Goal: Information Seeking & Learning: Learn about a topic

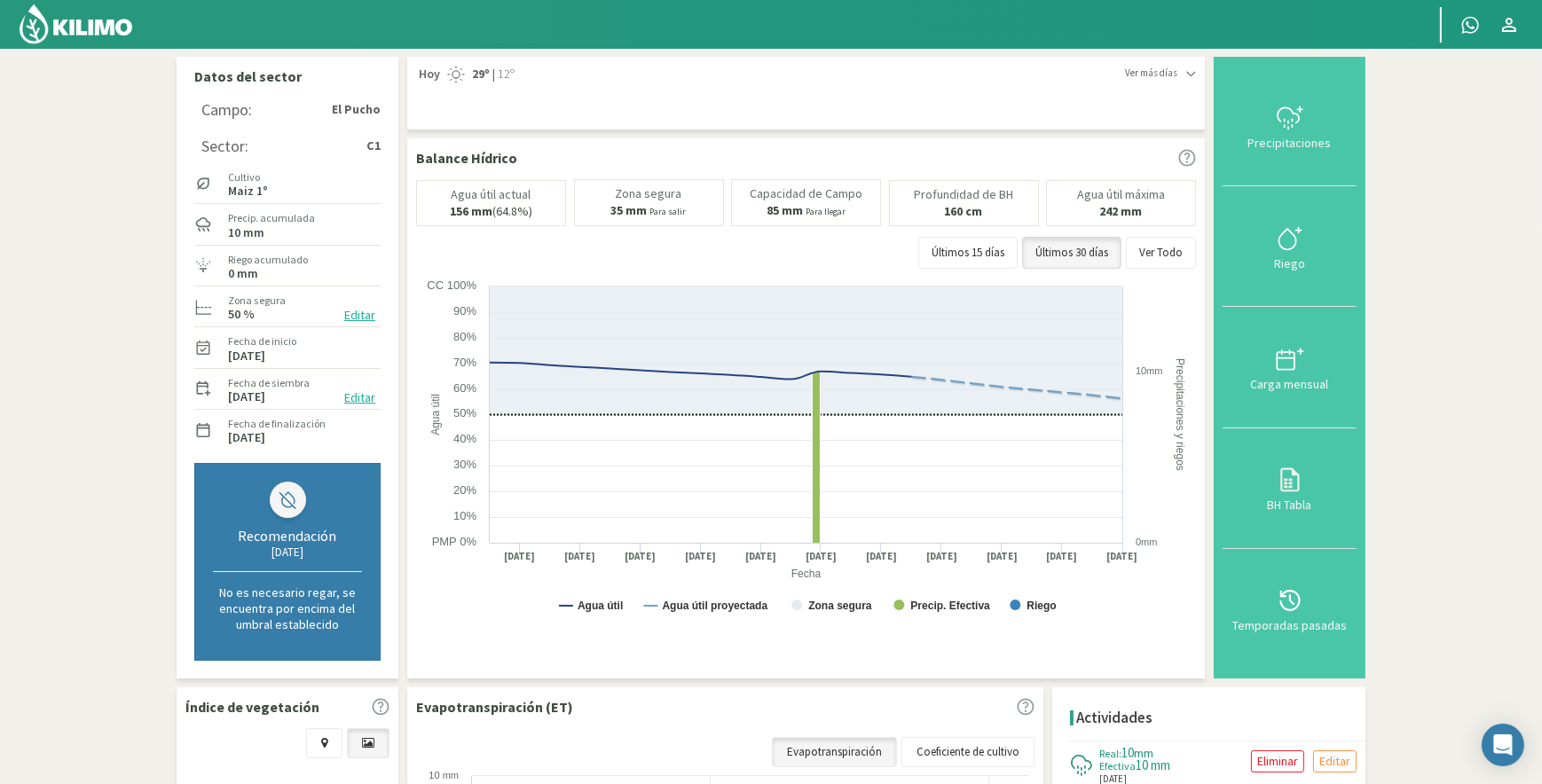
click at [67, 21] on img at bounding box center [76, 24] width 117 height 43
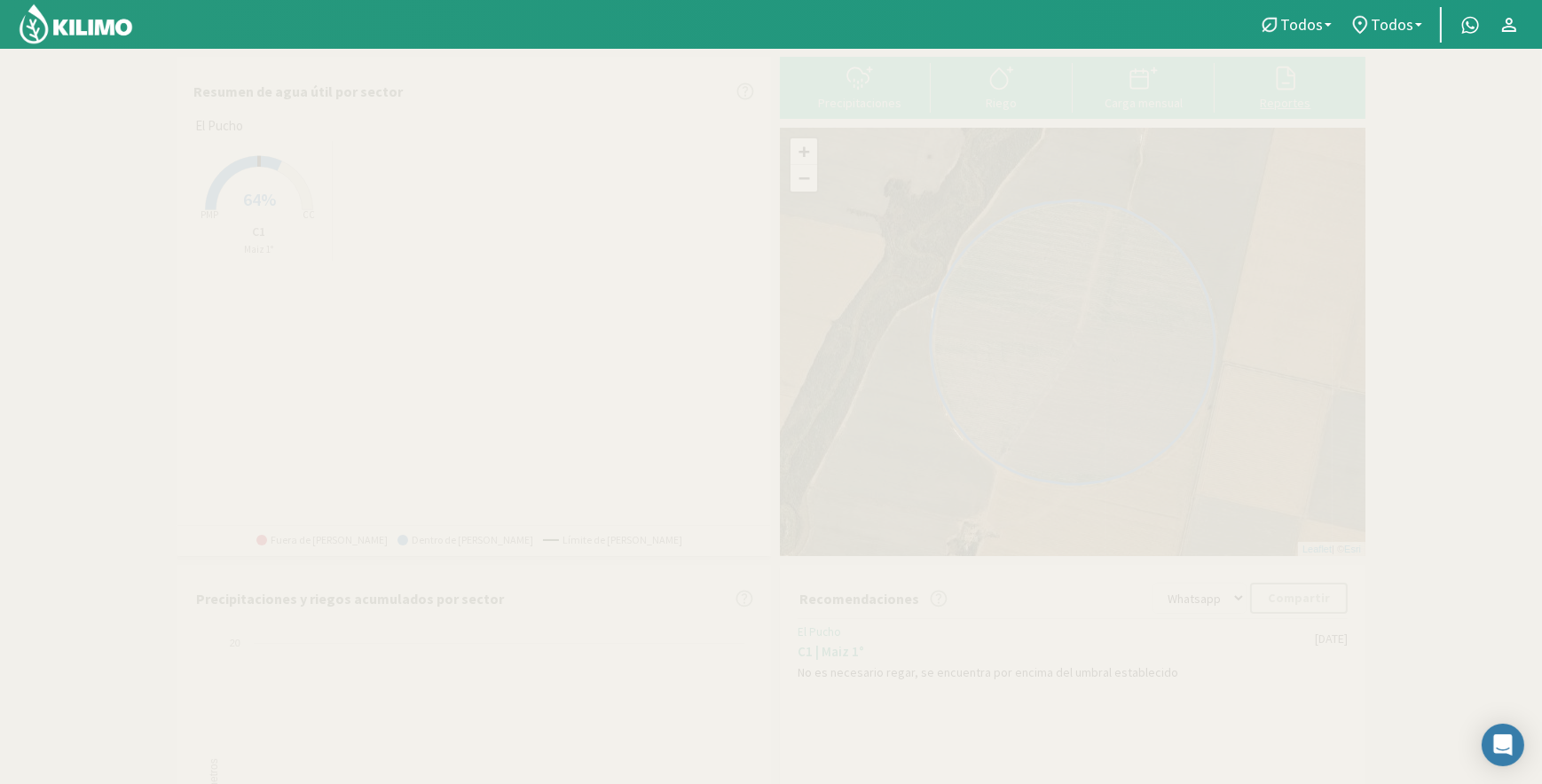
click at [1291, 85] on icon at bounding box center [1285, 77] width 28 height 28
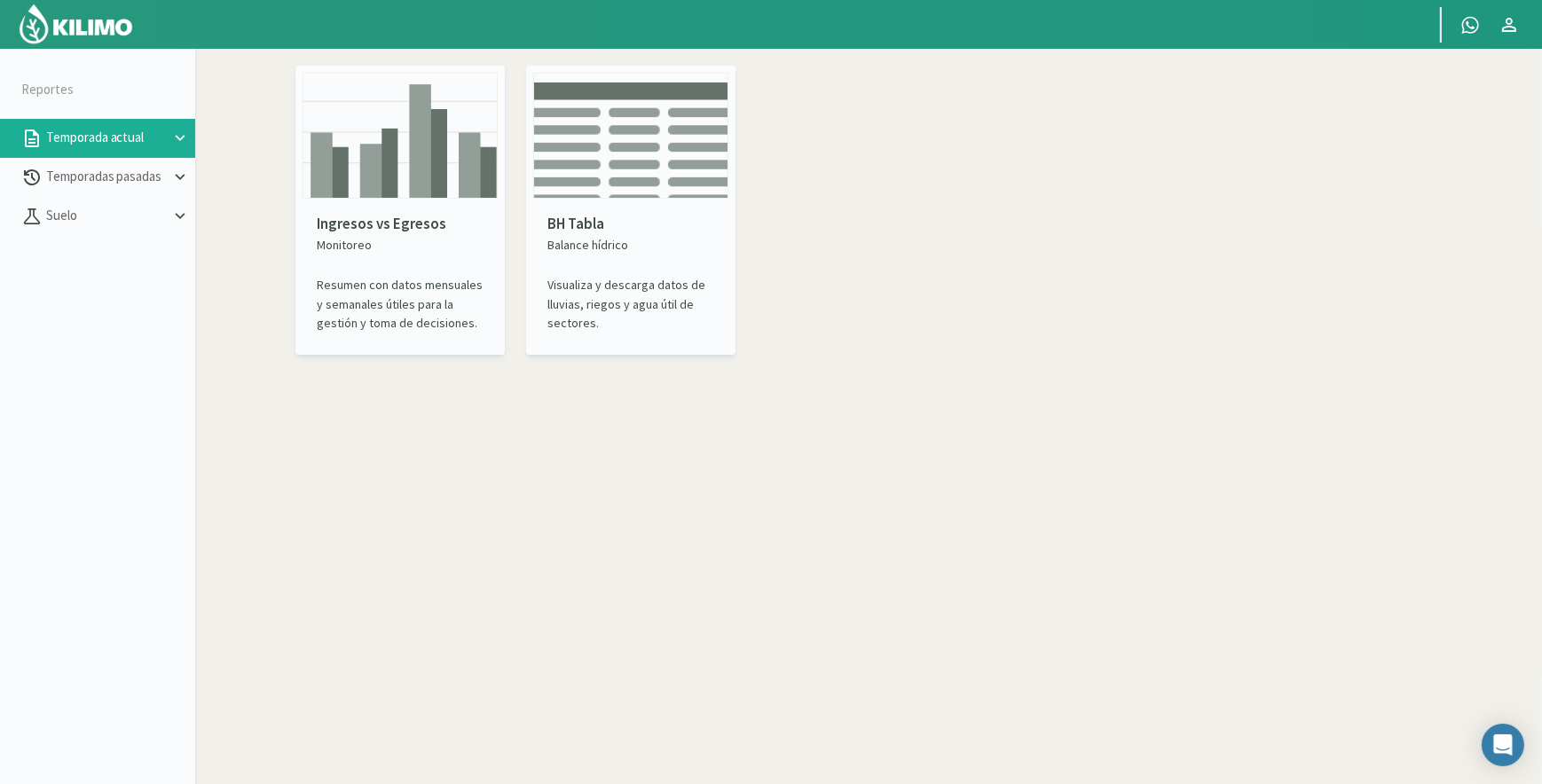
click at [434, 189] on img at bounding box center [400, 135] width 195 height 126
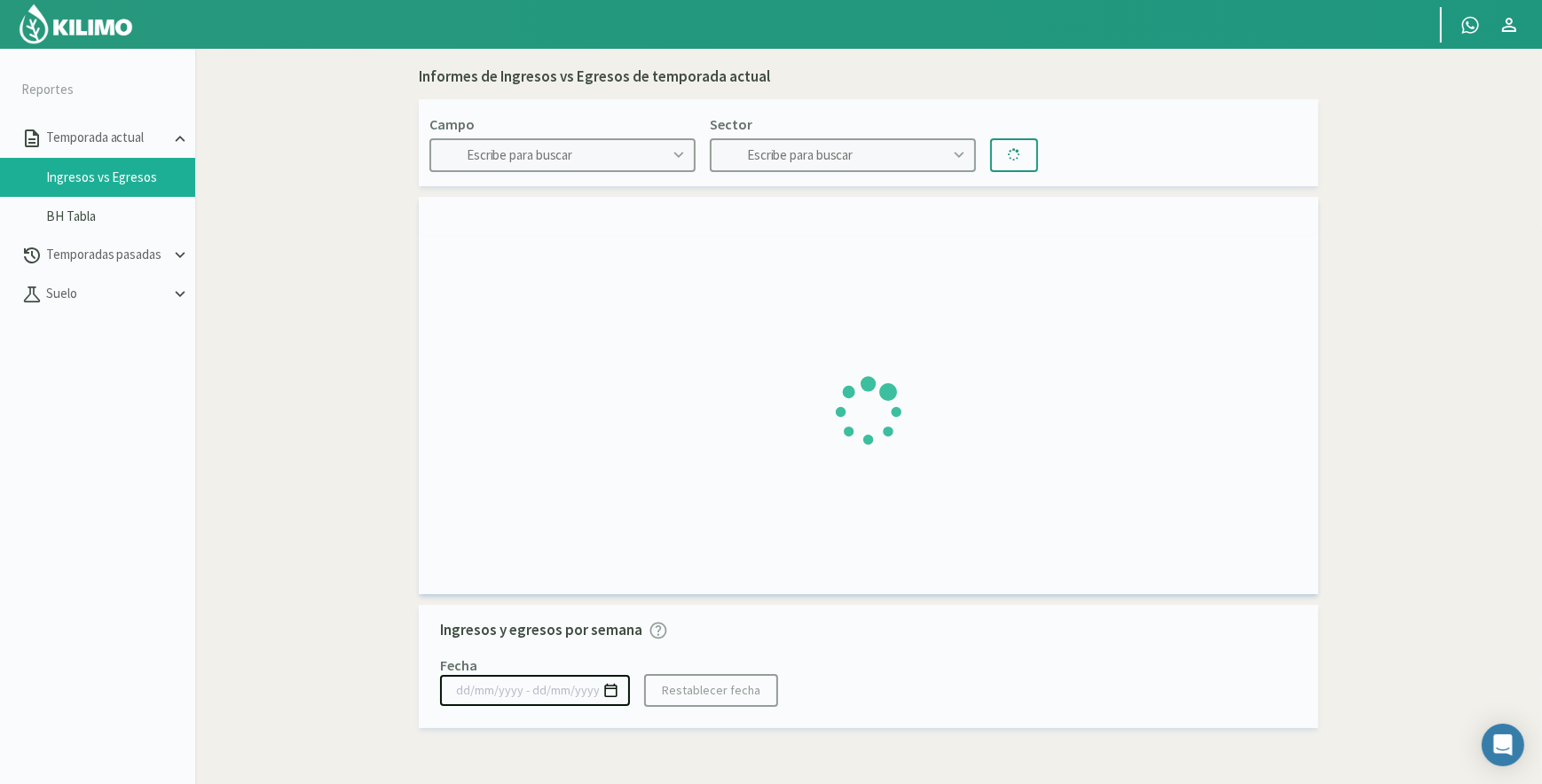
type input "El Pucho"
type input "C1"
type input "[DATE] - [DATE]"
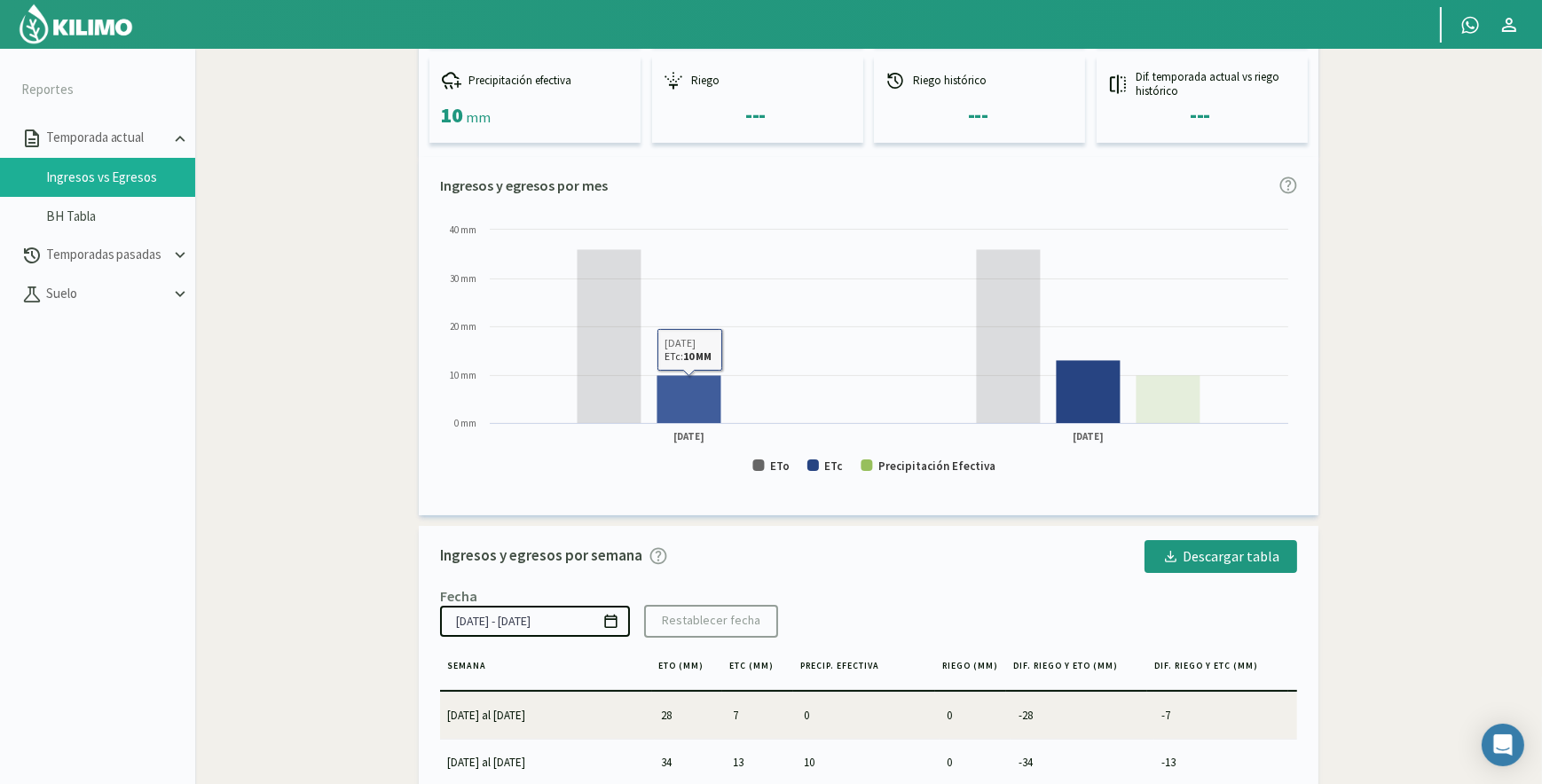
scroll to position [391, 0]
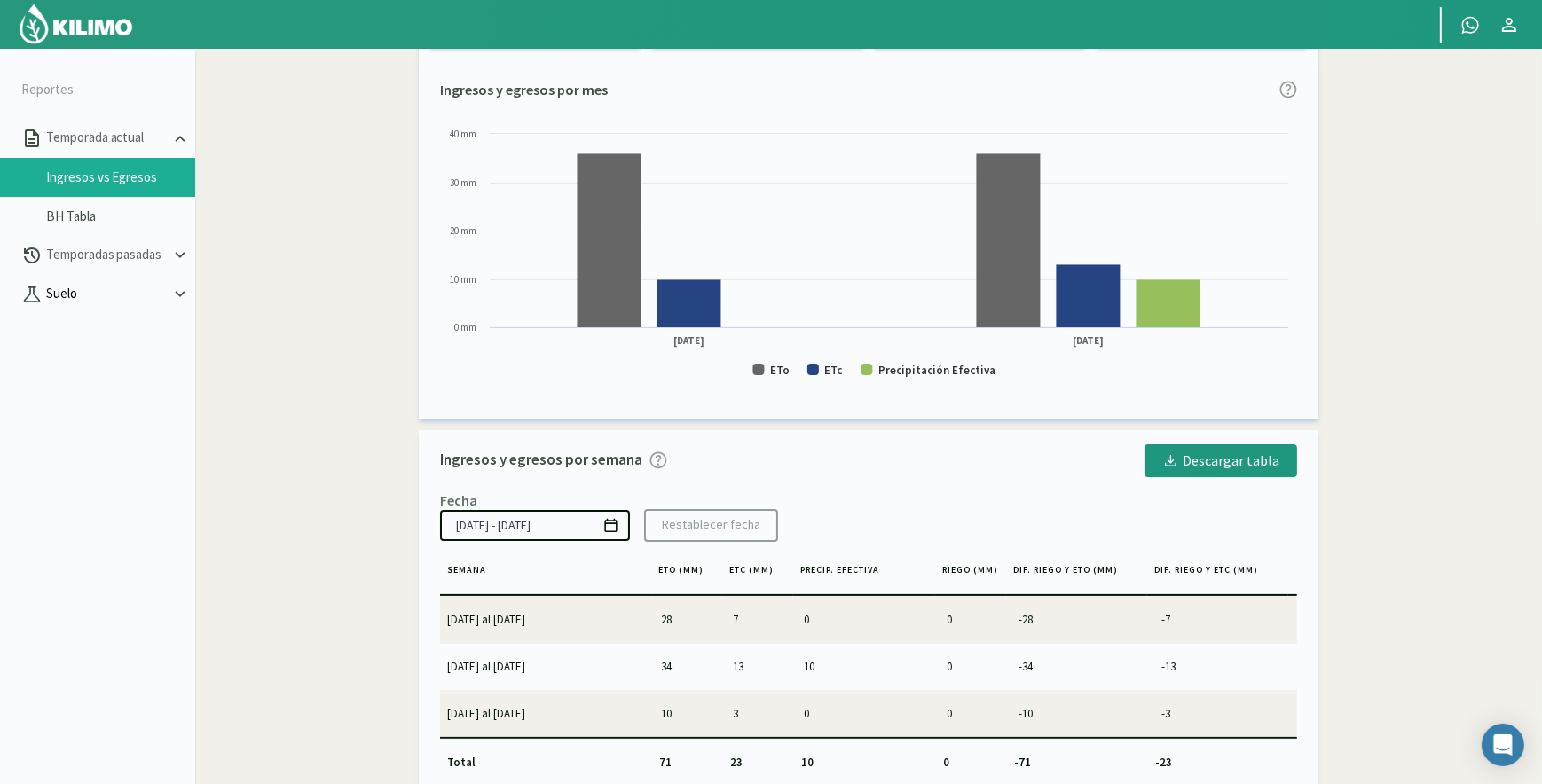
click at [116, 295] on p "Suelo" at bounding box center [106, 294] width 128 height 21
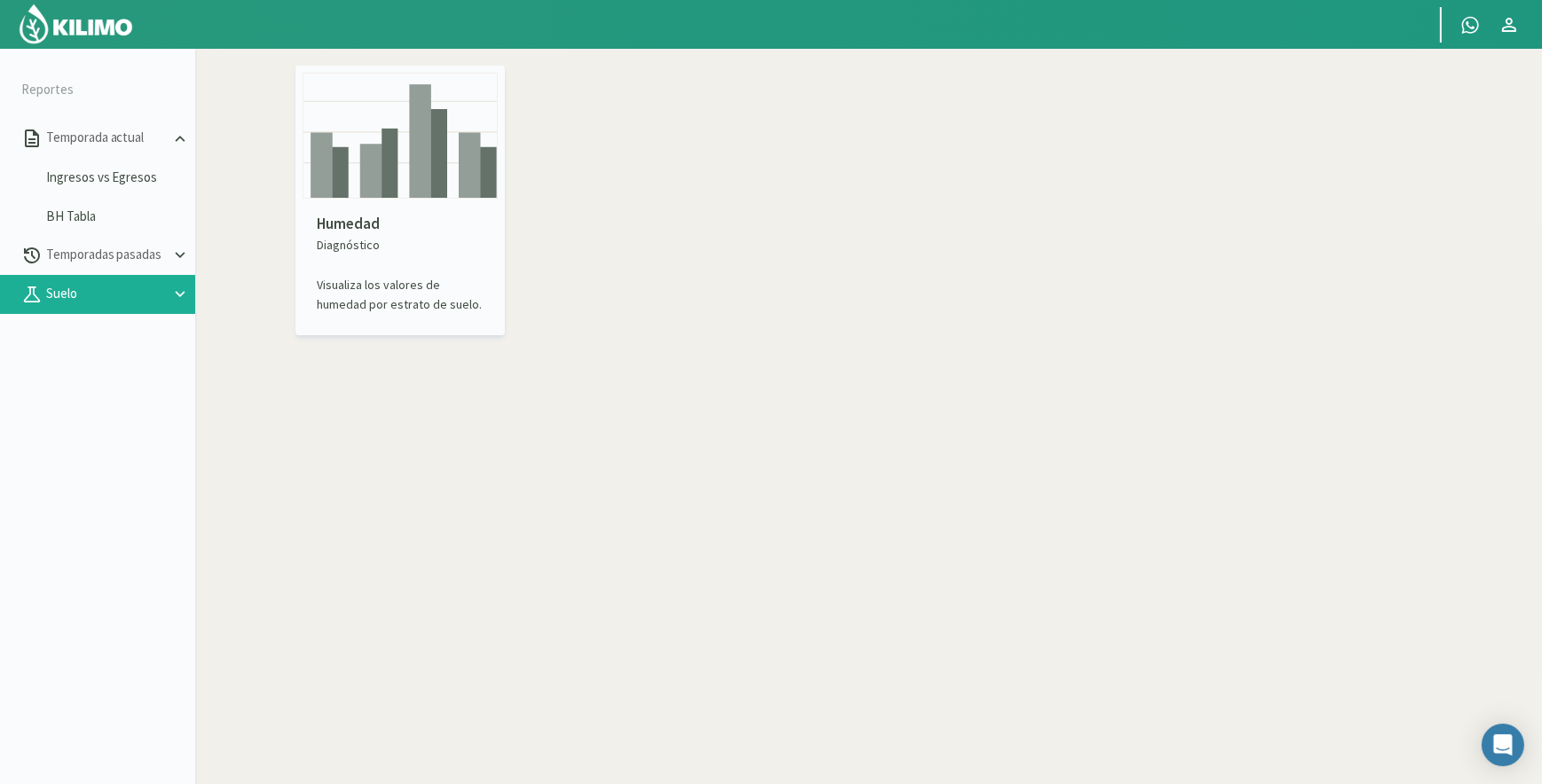
click at [352, 203] on div "Humedad Diagnóstico Visualiza los valores de humedad por estrato de suelo." at bounding box center [400, 263] width 195 height 130
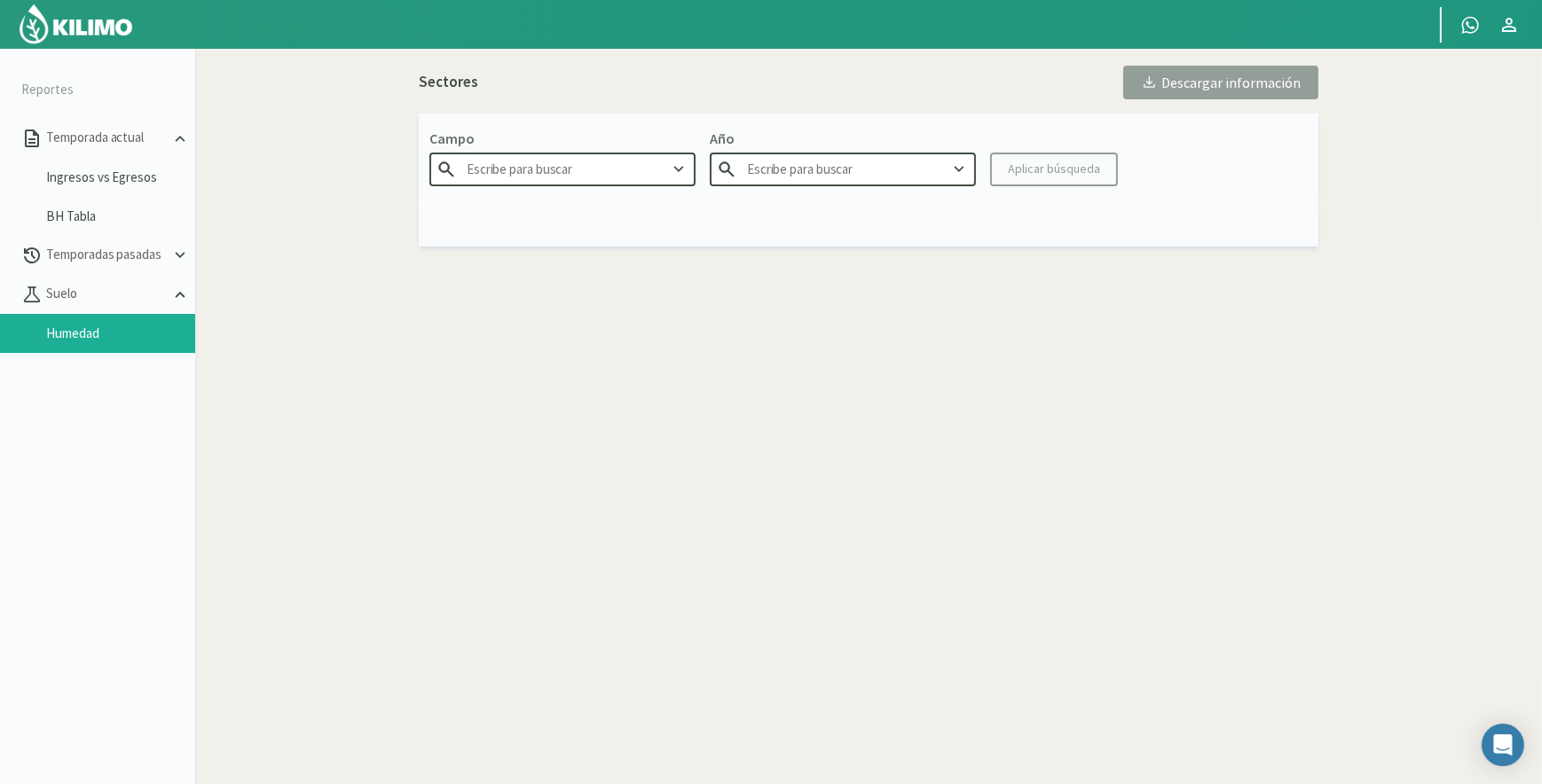
type input "El Pucho"
type input "2025"
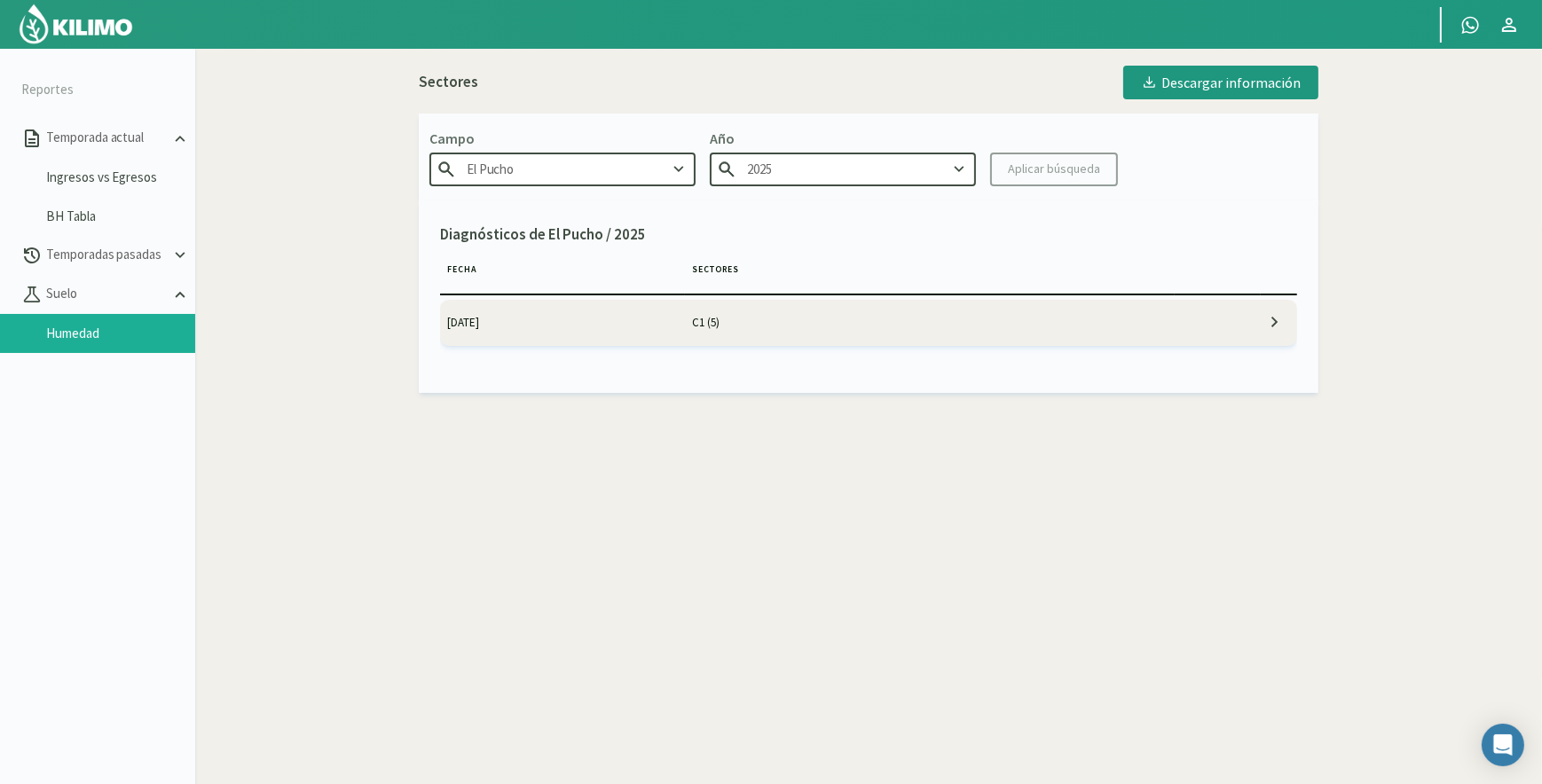
click at [511, 327] on td "[DATE]" at bounding box center [563, 322] width 245 height 46
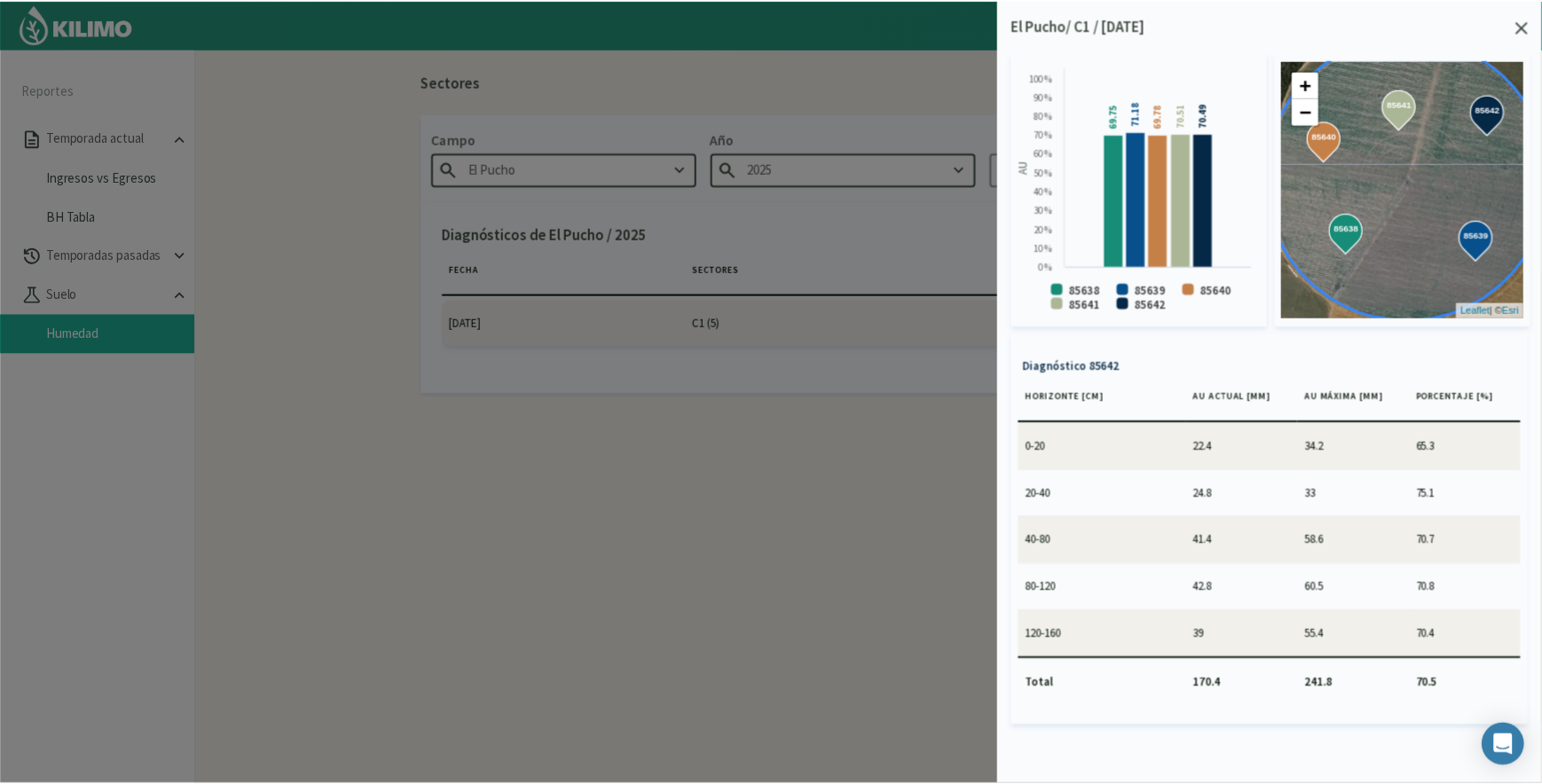
scroll to position [1479, 0]
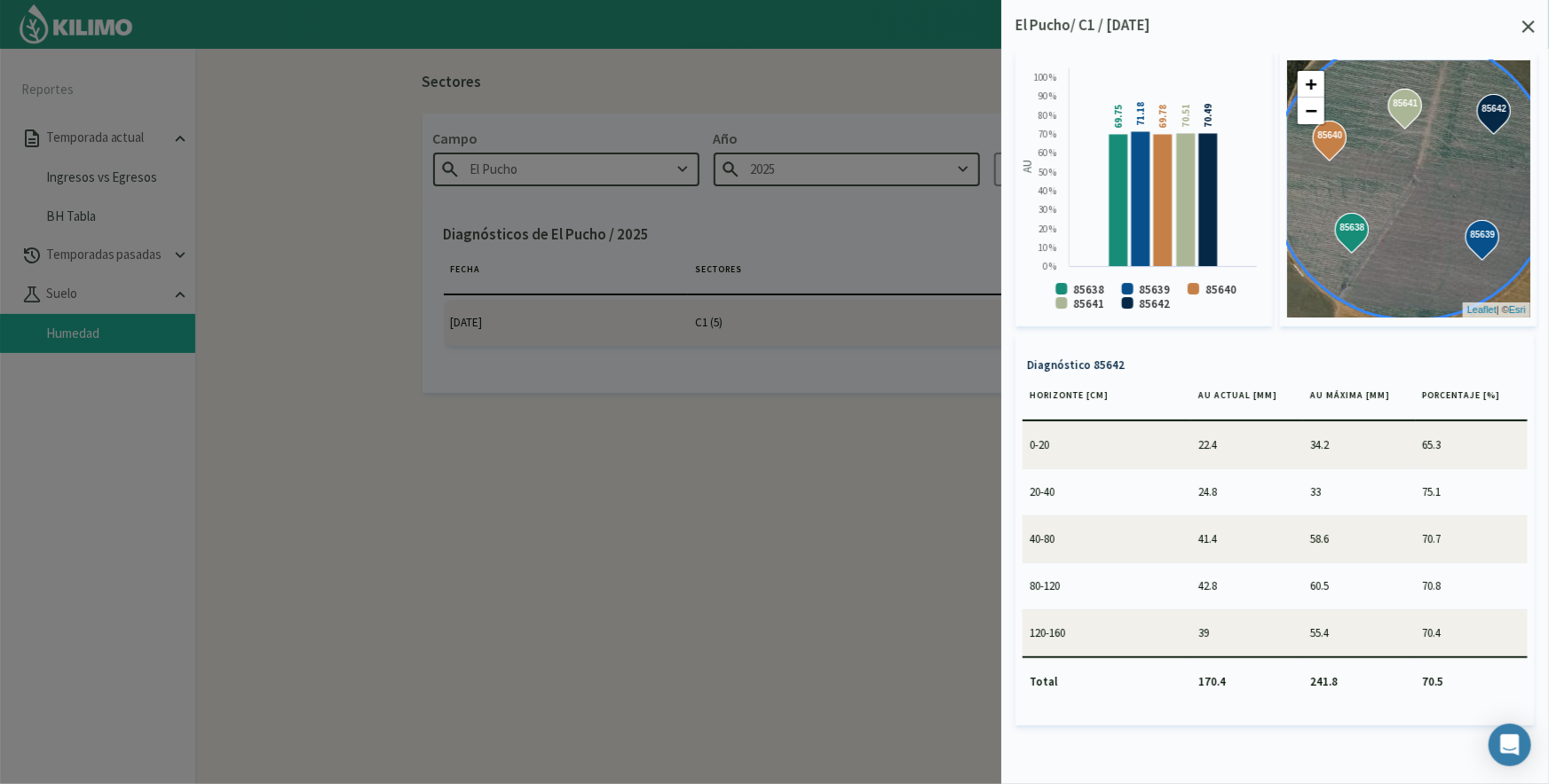
click at [520, 538] on div at bounding box center [774, 392] width 1549 height 784
drag, startPoint x: 1529, startPoint y: 33, endPoint x: 1515, endPoint y: 32, distance: 14.0
click at [1529, 33] on icon at bounding box center [1528, 26] width 12 height 12
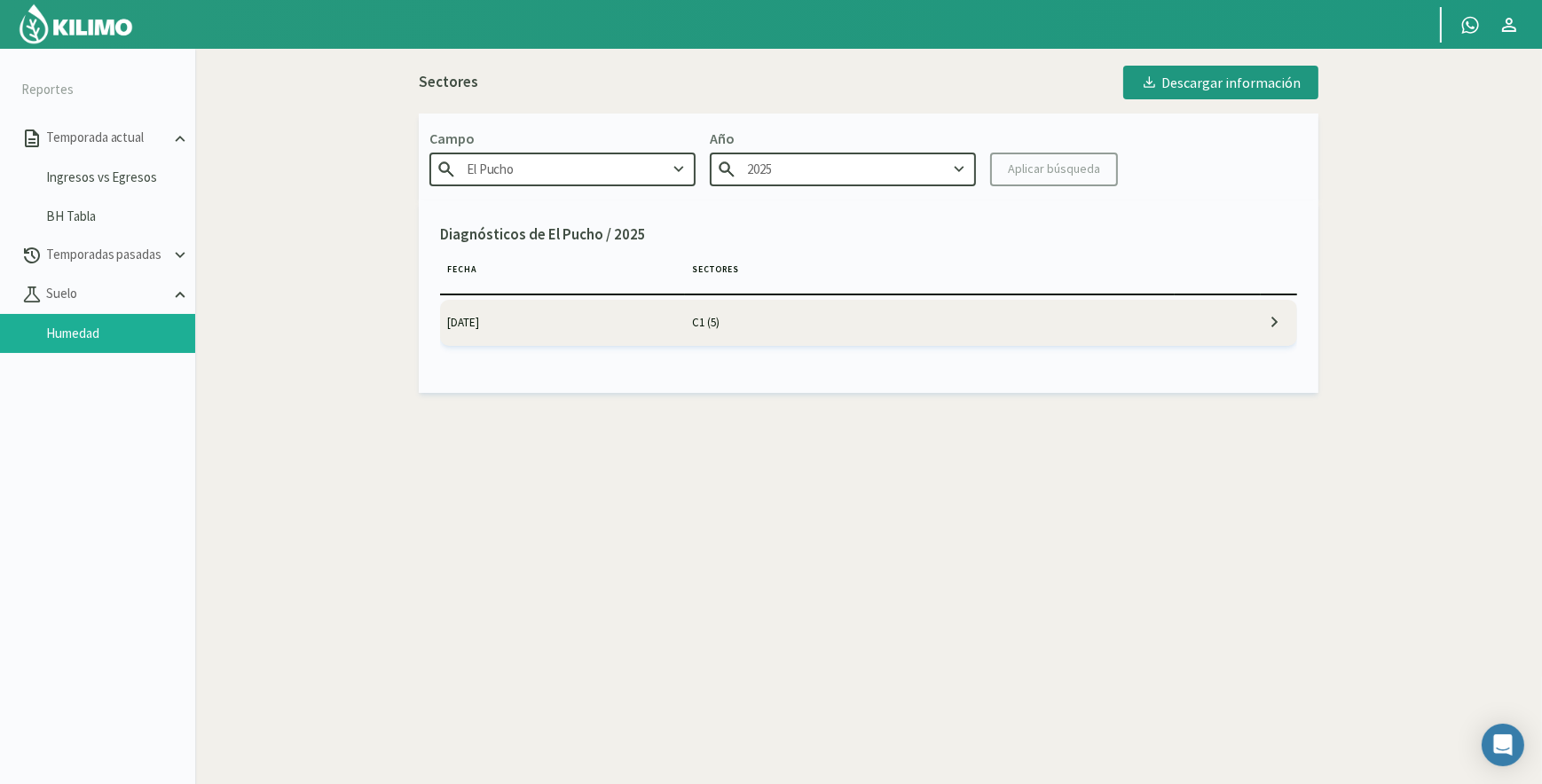
click at [87, 21] on img at bounding box center [76, 24] width 117 height 43
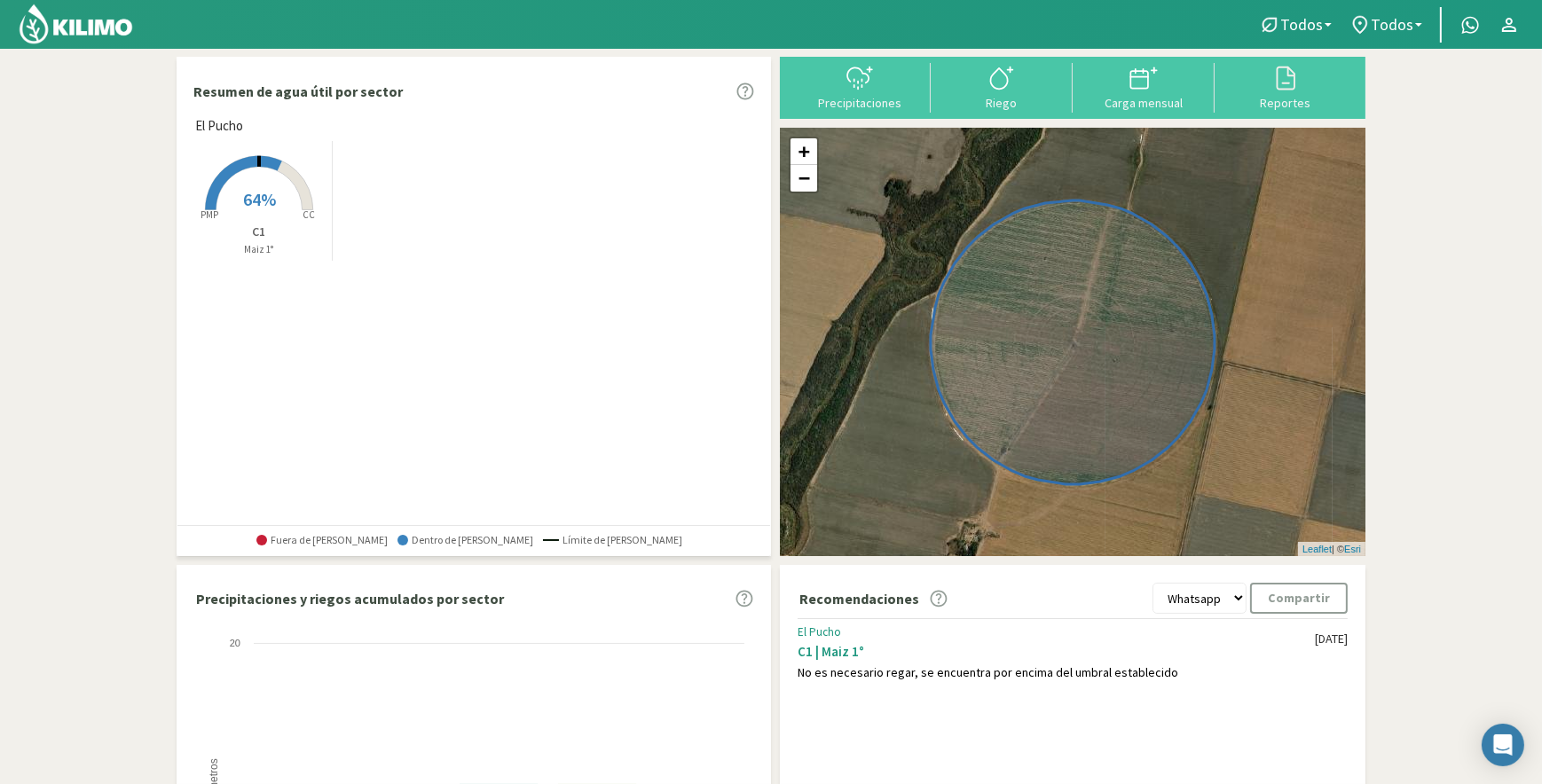
click at [1220, 604] on select "Whatsapp Excel PDF" at bounding box center [1199, 598] width 94 height 31
click at [1221, 595] on select "Whatsapp Excel PDF" at bounding box center [1199, 598] width 94 height 31
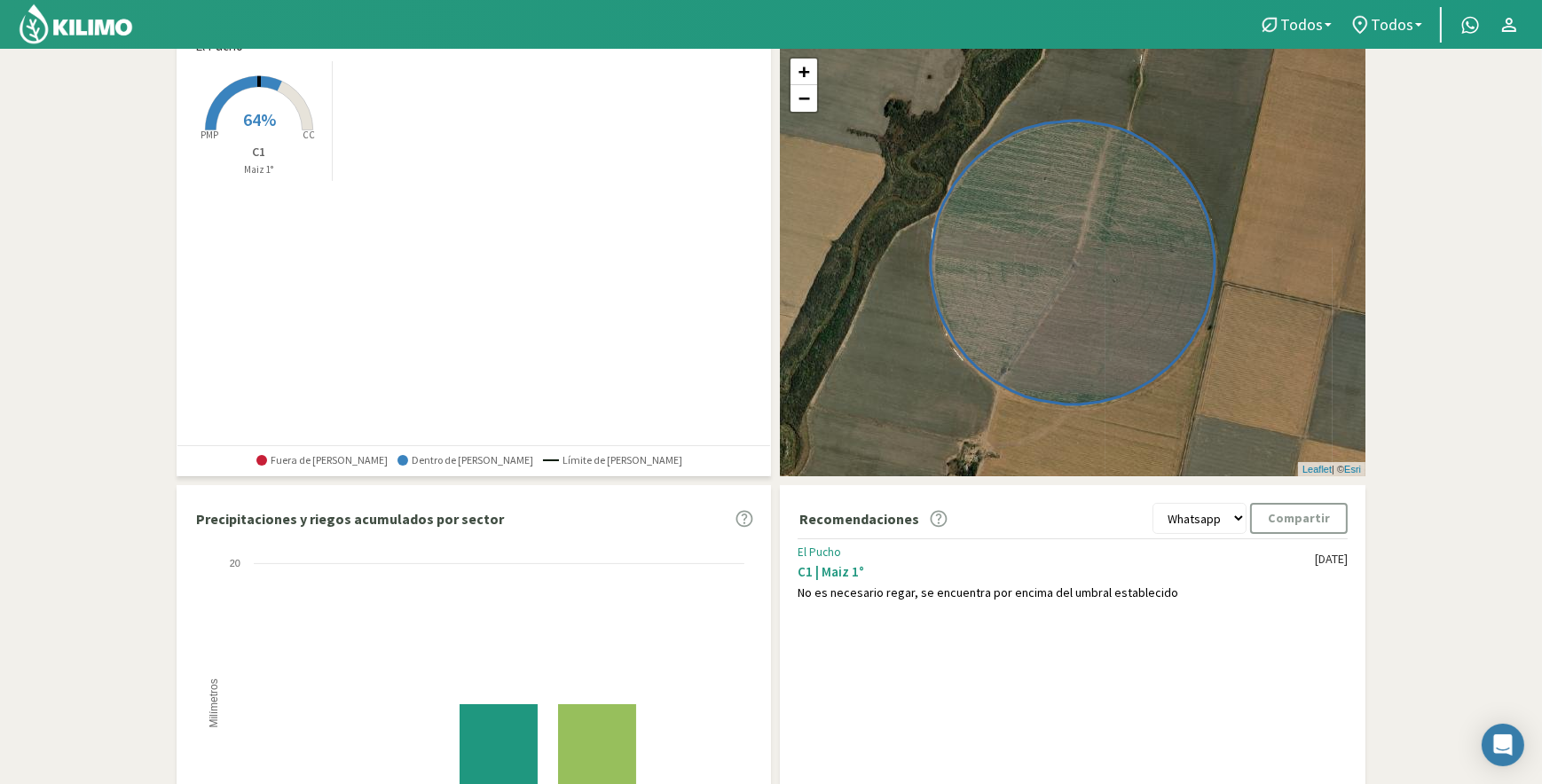
scroll to position [106, 0]
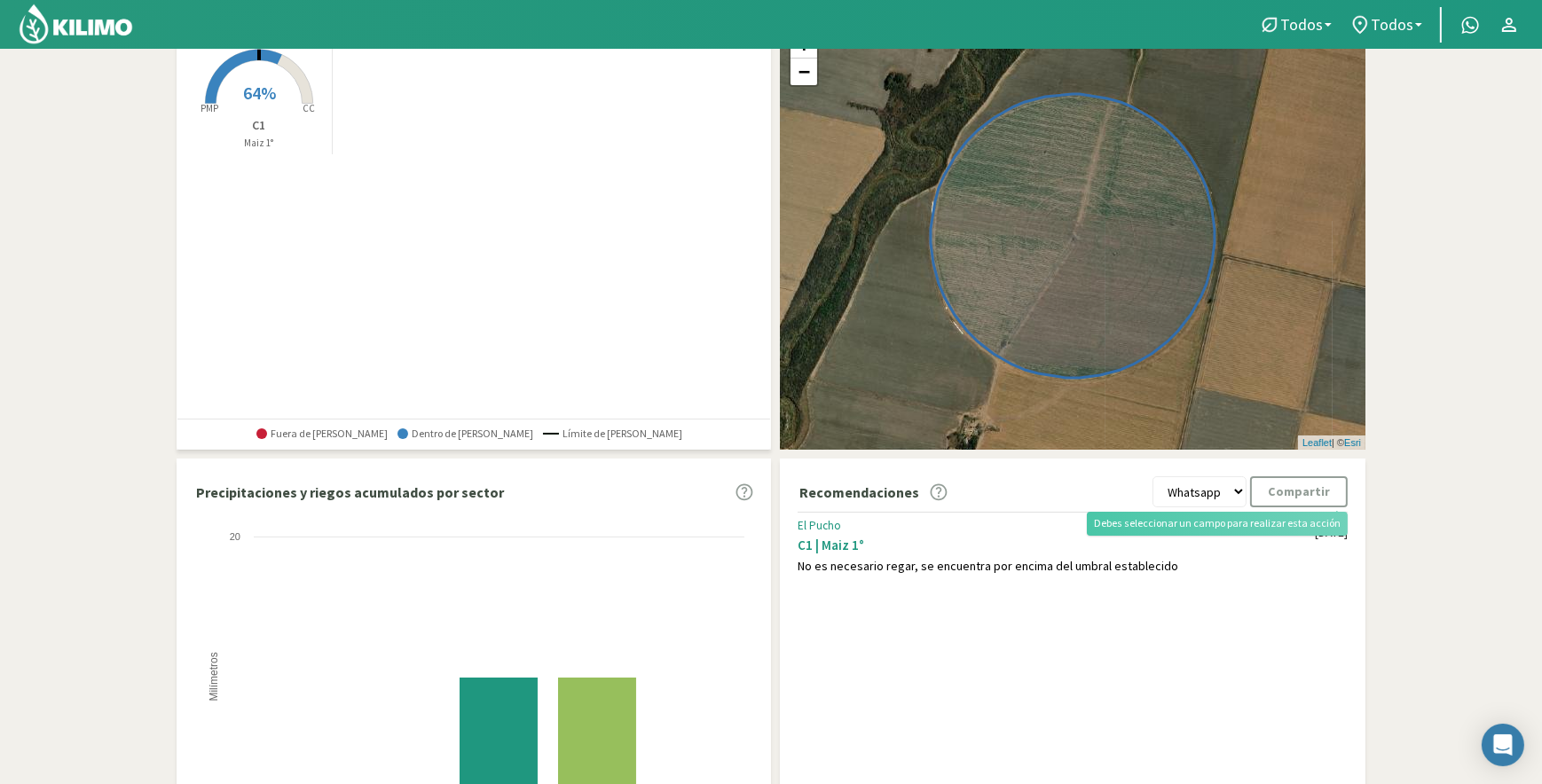
click at [1322, 493] on kil-button "Compartir" at bounding box center [1299, 492] width 98 height 31
click at [1291, 489] on kil-button "Compartir" at bounding box center [1299, 492] width 98 height 31
click at [934, 490] on icon at bounding box center [939, 493] width 17 height 17
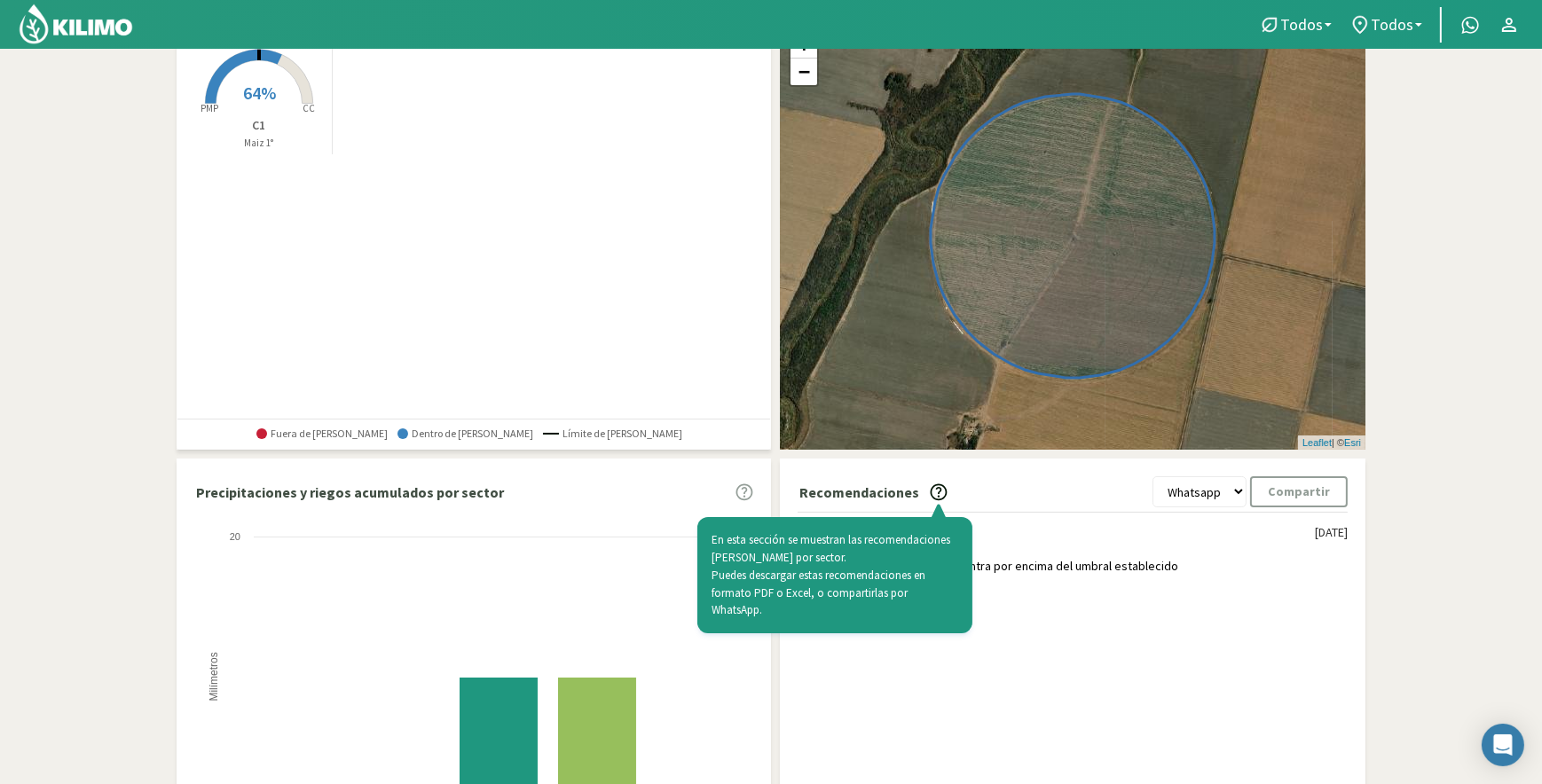
scroll to position [161, 0]
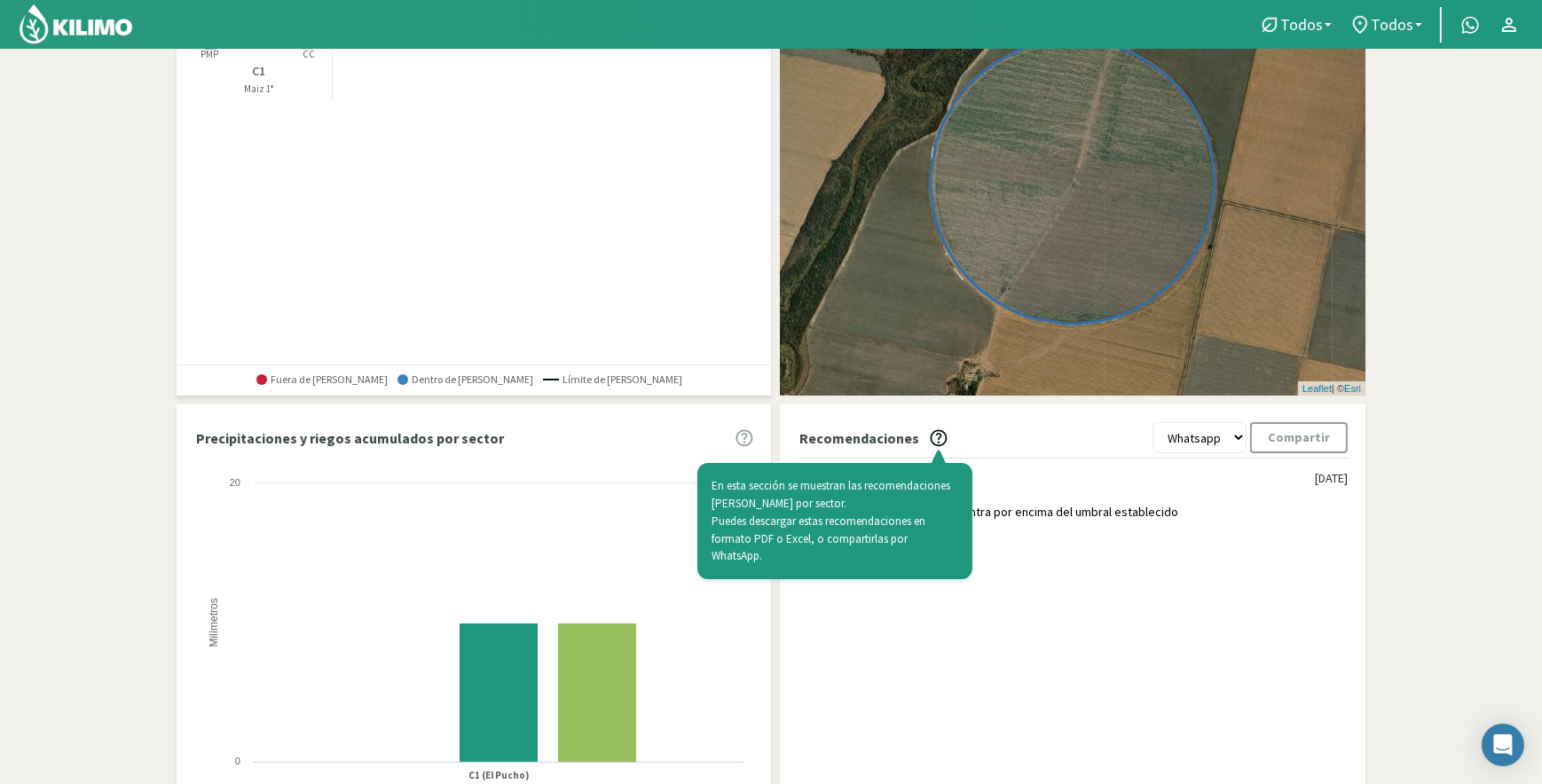
click at [1035, 640] on div "Recomendaciones En esta sección se muestran las recomendaciones [PERSON_NAME] p…" at bounding box center [1073, 622] width 586 height 434
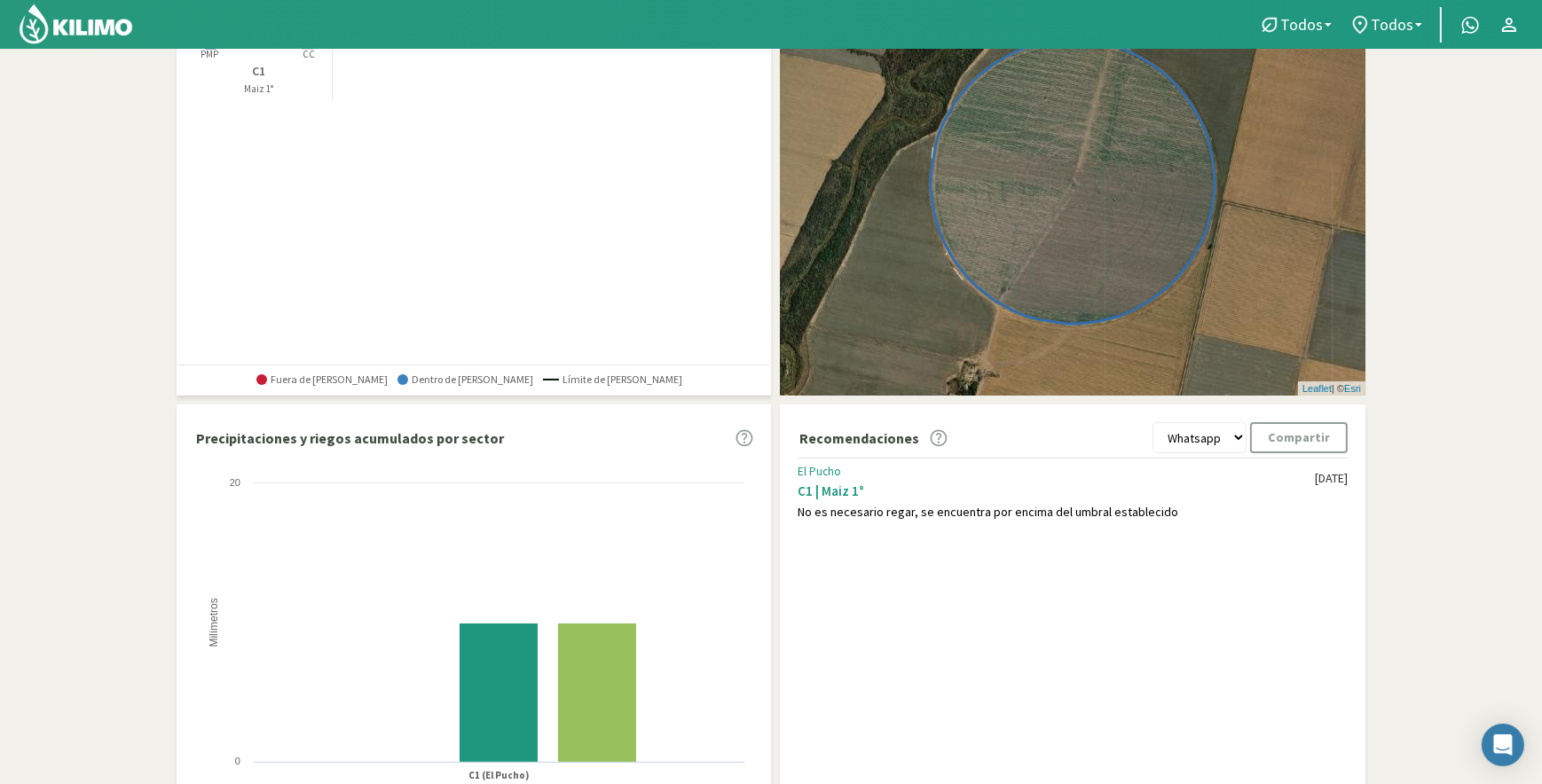
click at [994, 507] on div "No es necesario regar, se encuentra por encima del umbral establecido" at bounding box center [1057, 512] width 517 height 15
click at [1241, 440] on select "Whatsapp Excel PDF" at bounding box center [1199, 438] width 94 height 31
click at [1239, 441] on select "Whatsapp Excel PDF" at bounding box center [1199, 438] width 94 height 31
click at [976, 647] on div "Recomendaciones Whatsapp Excel PDF Compartir El Pucho C1 | Maiz 1° No es necesa…" at bounding box center [1073, 622] width 586 height 434
click at [1404, 559] on section "Resumen de agua útil por sector El Pucho Created with Highcharts 9.2.2 PMP CC 6…" at bounding box center [771, 371] width 1542 height 968
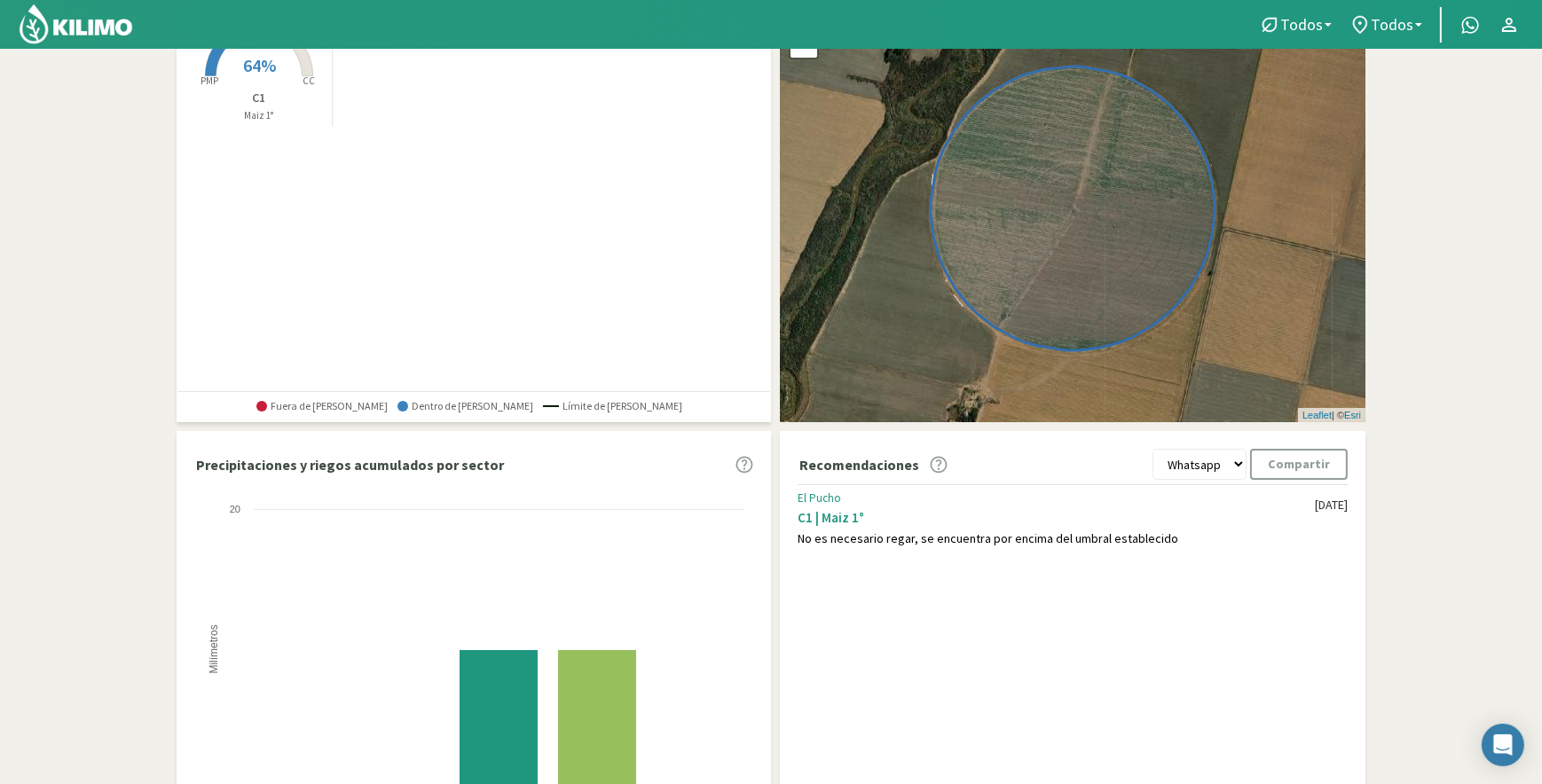
scroll to position [0, 0]
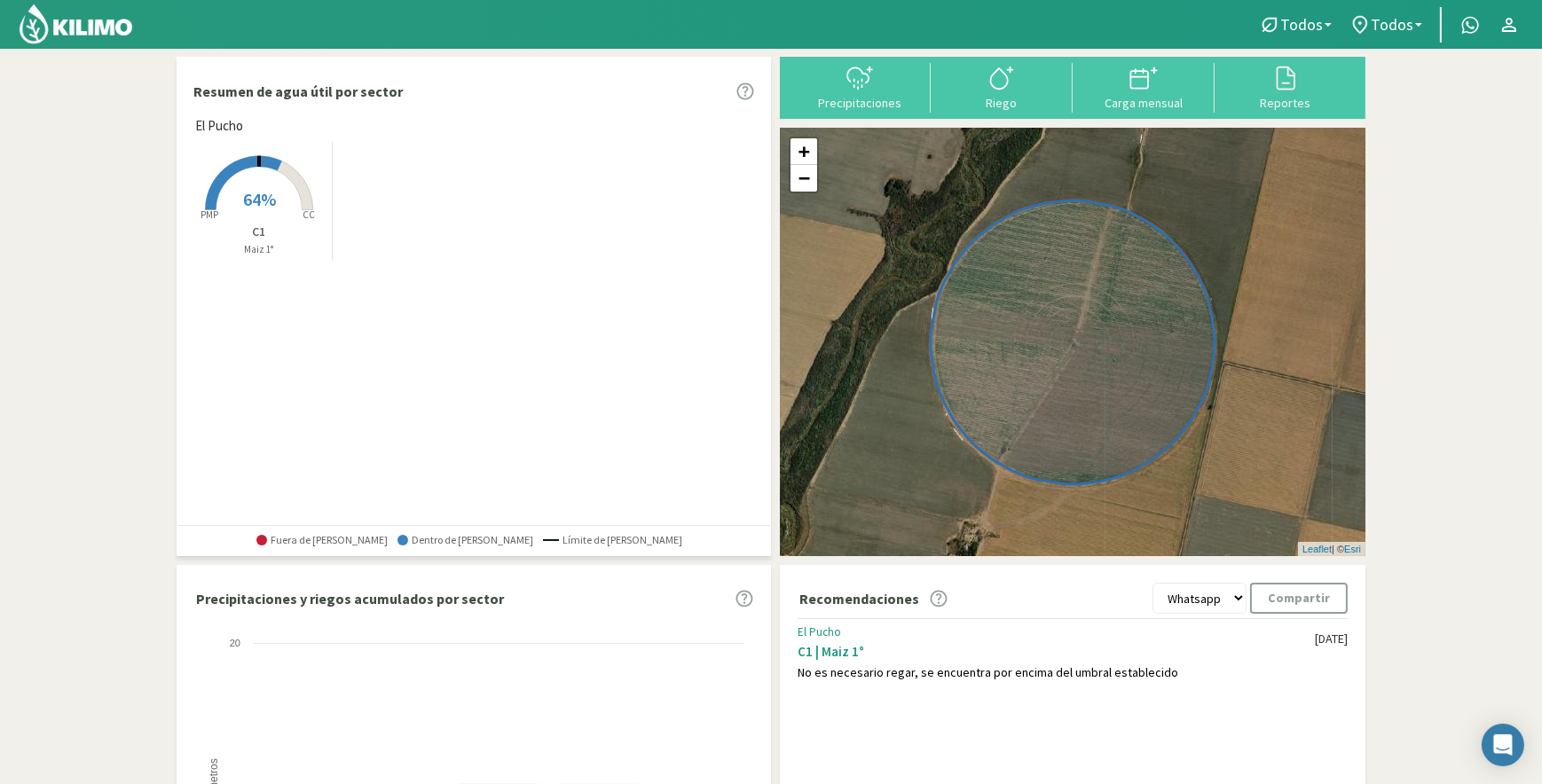
click at [288, 165] on icon at bounding box center [259, 183] width 107 height 54
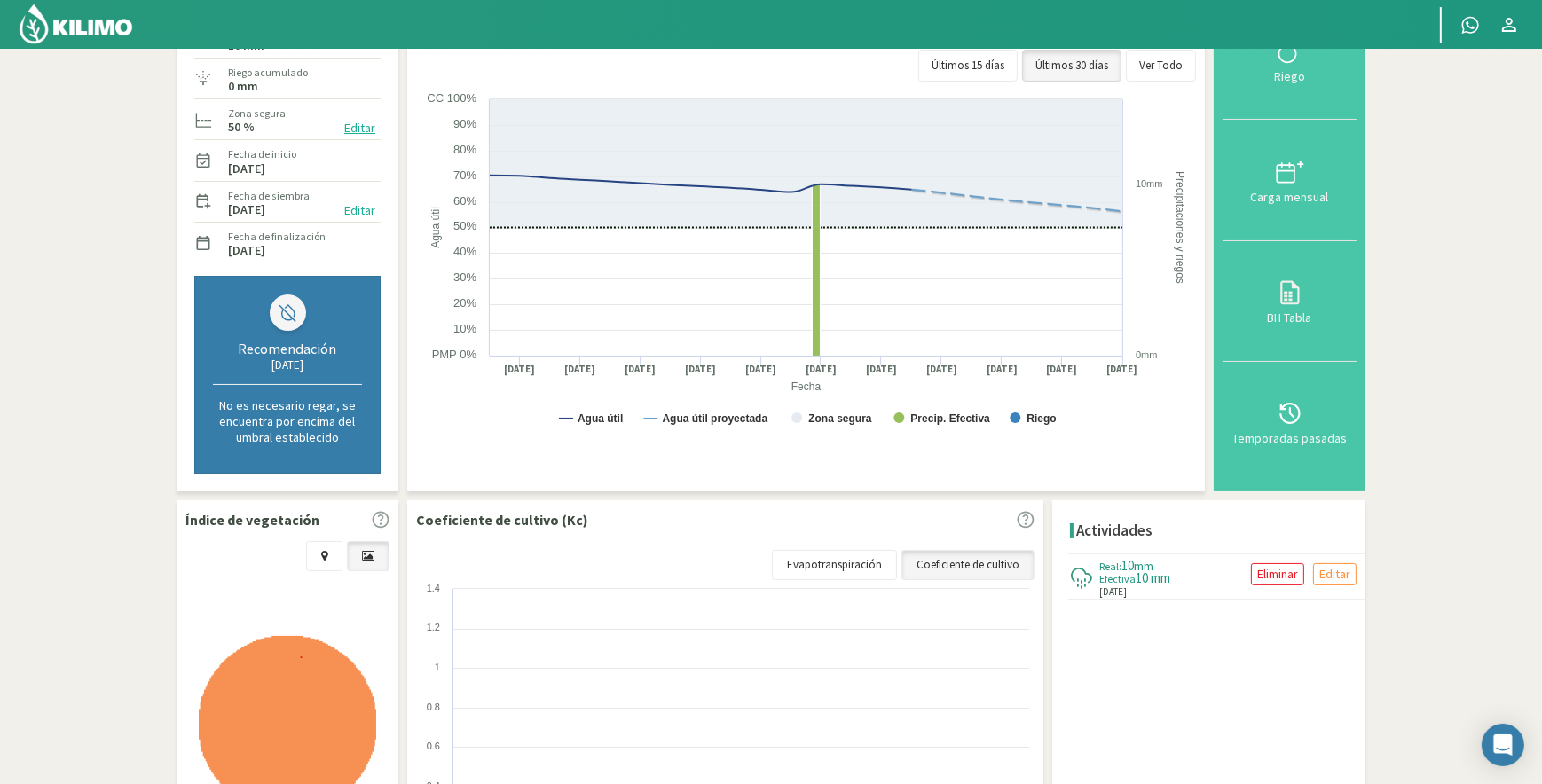
scroll to position [268, 0]
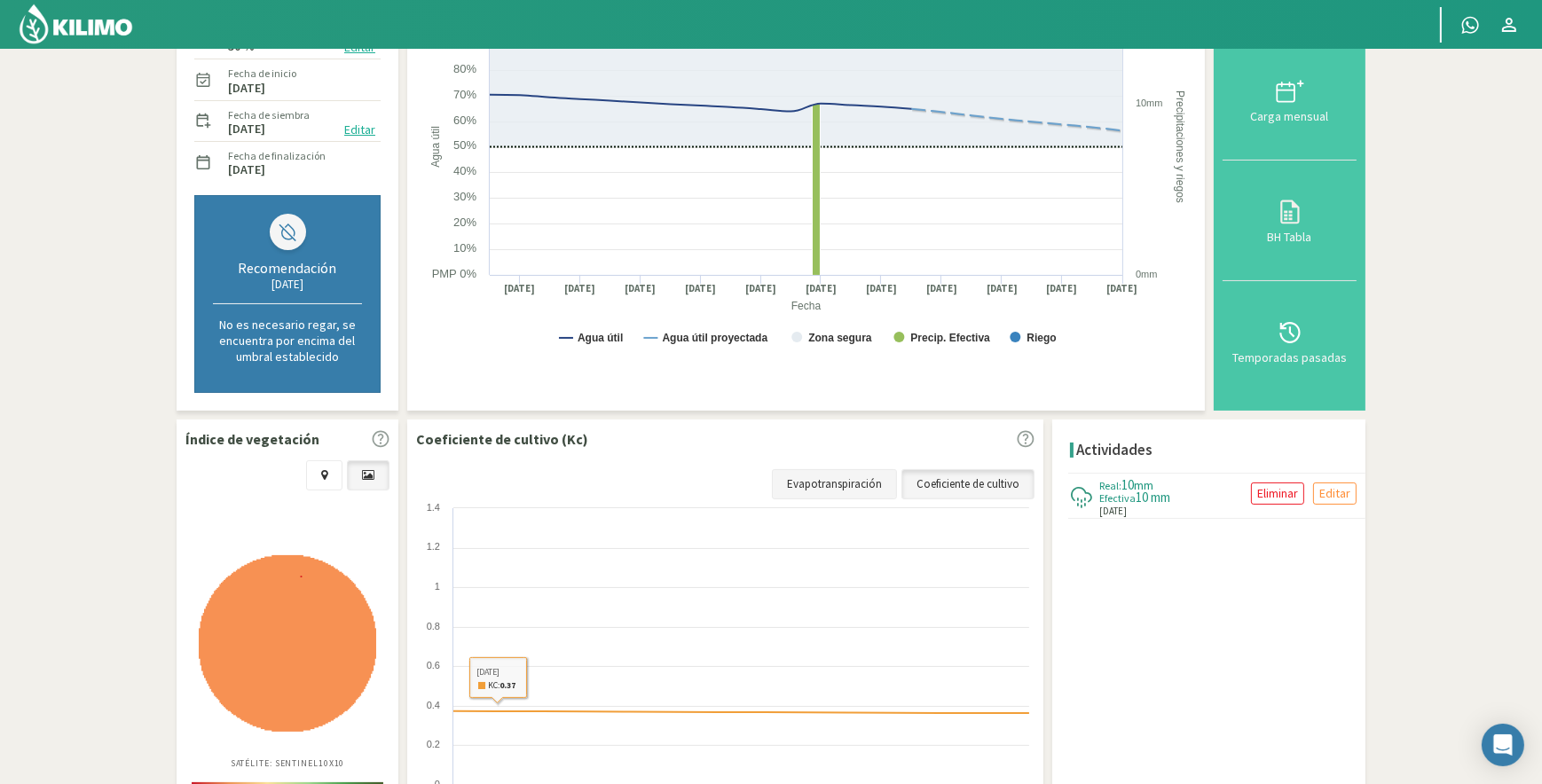
click at [829, 483] on link "Evapotranspiración" at bounding box center [834, 484] width 125 height 30
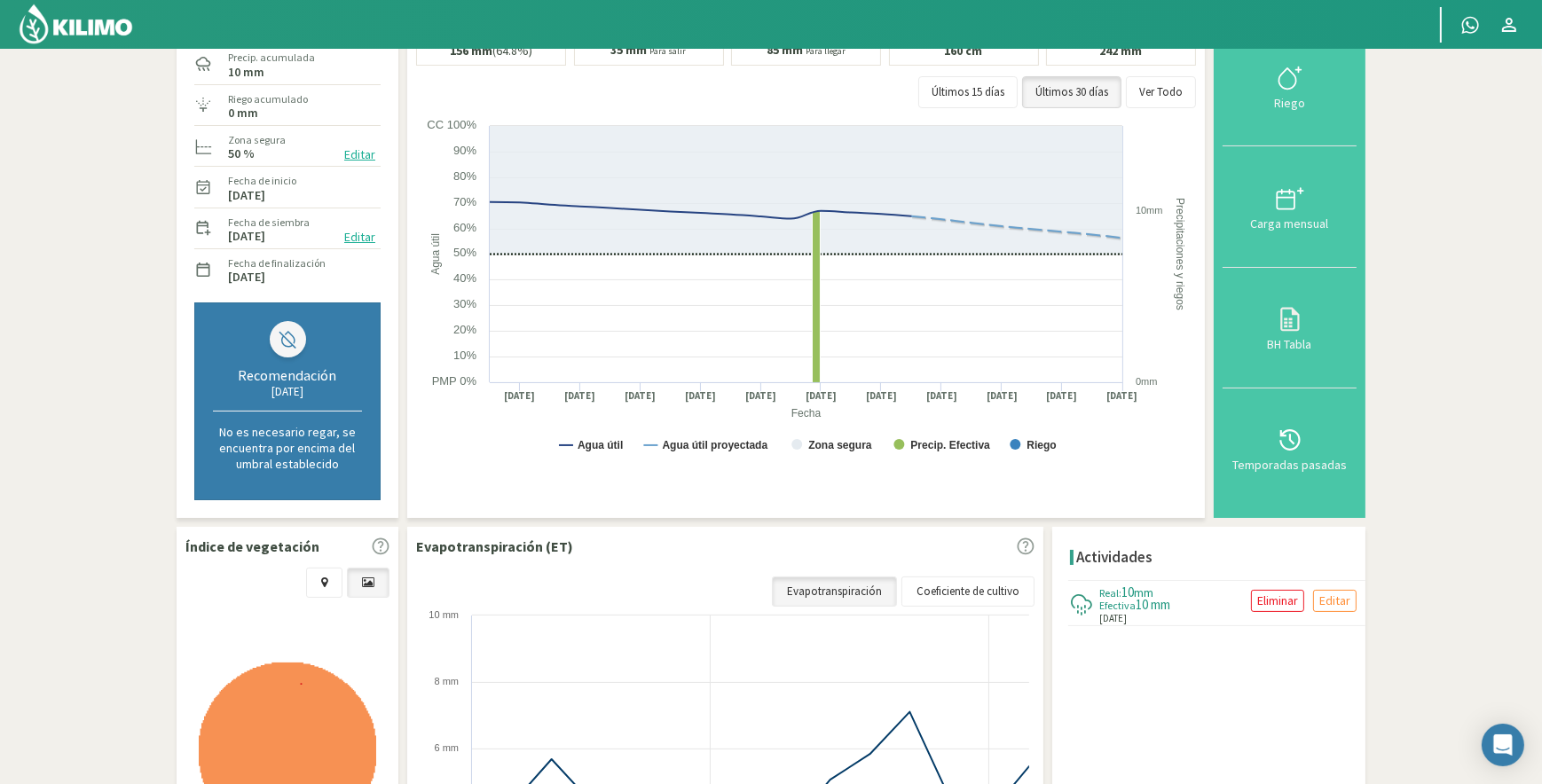
scroll to position [0, 0]
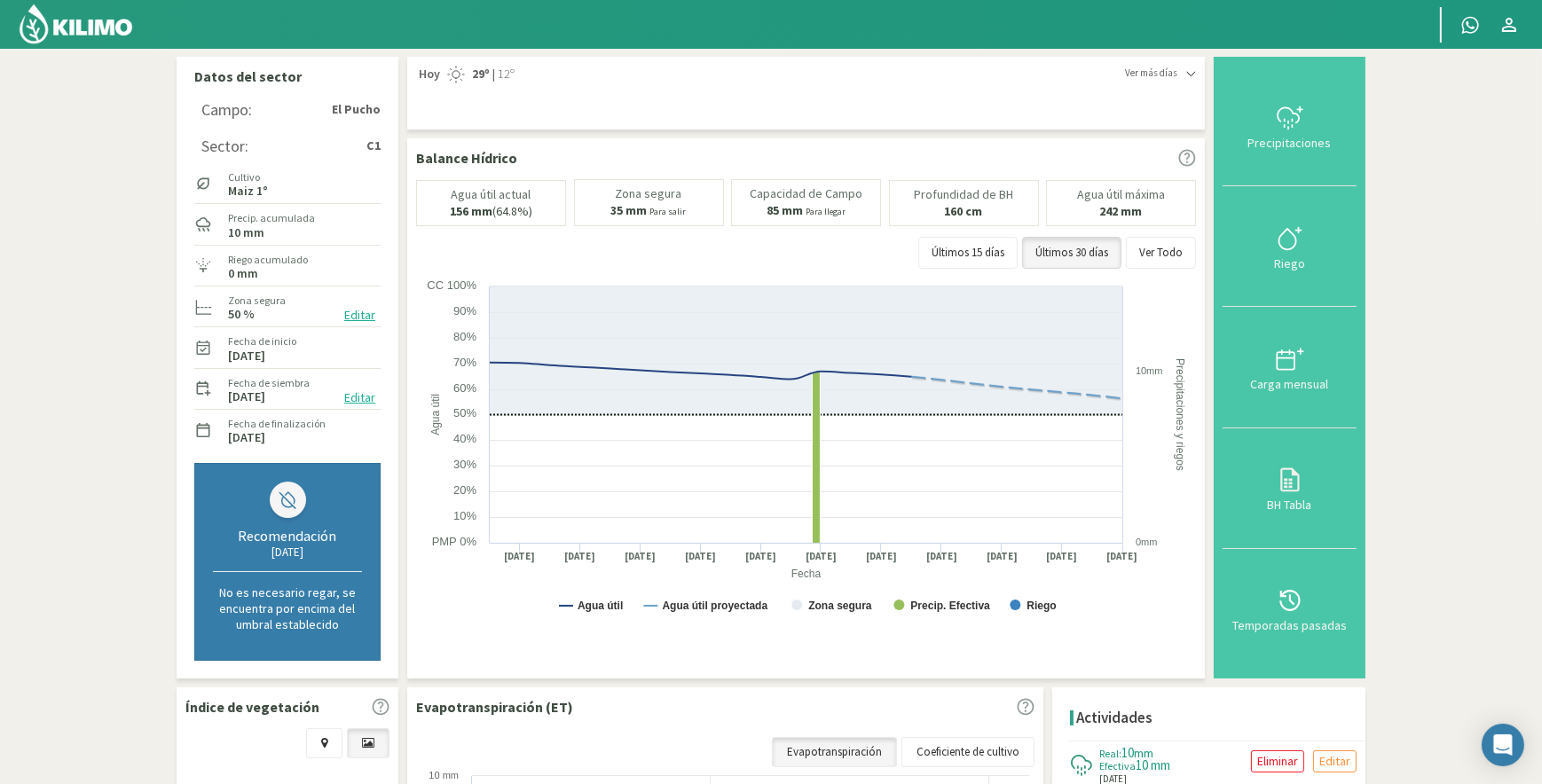
click at [1170, 67] on span "Ver más días" at bounding box center [1152, 73] width 52 height 15
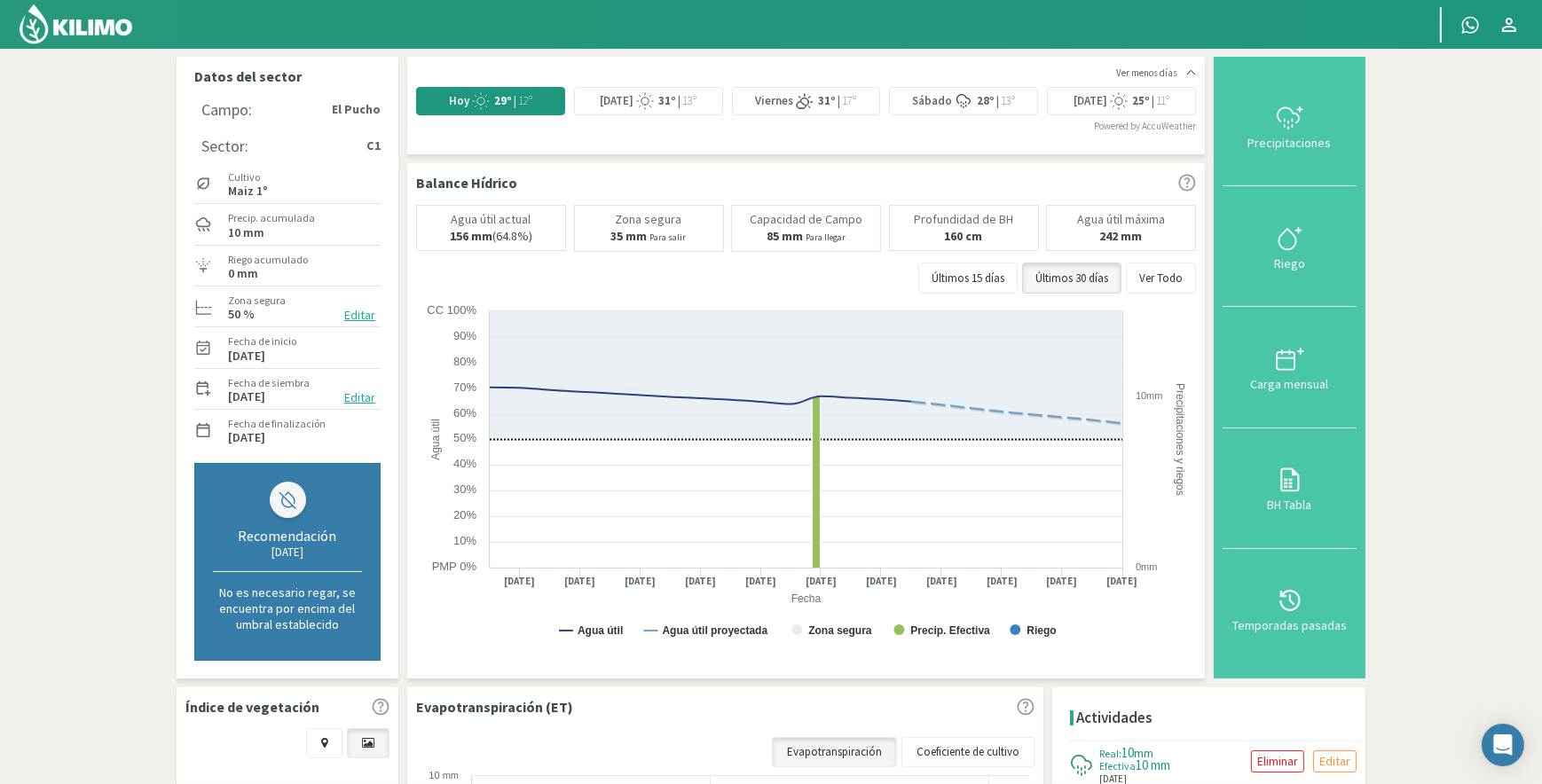
click at [104, 298] on section "Datos del sector Campo: [GEOGRAPHIC_DATA] Sector: C1 Cultivo Maiz 1° Precip. ac…" at bounding box center [771, 623] width 1542 height 1148
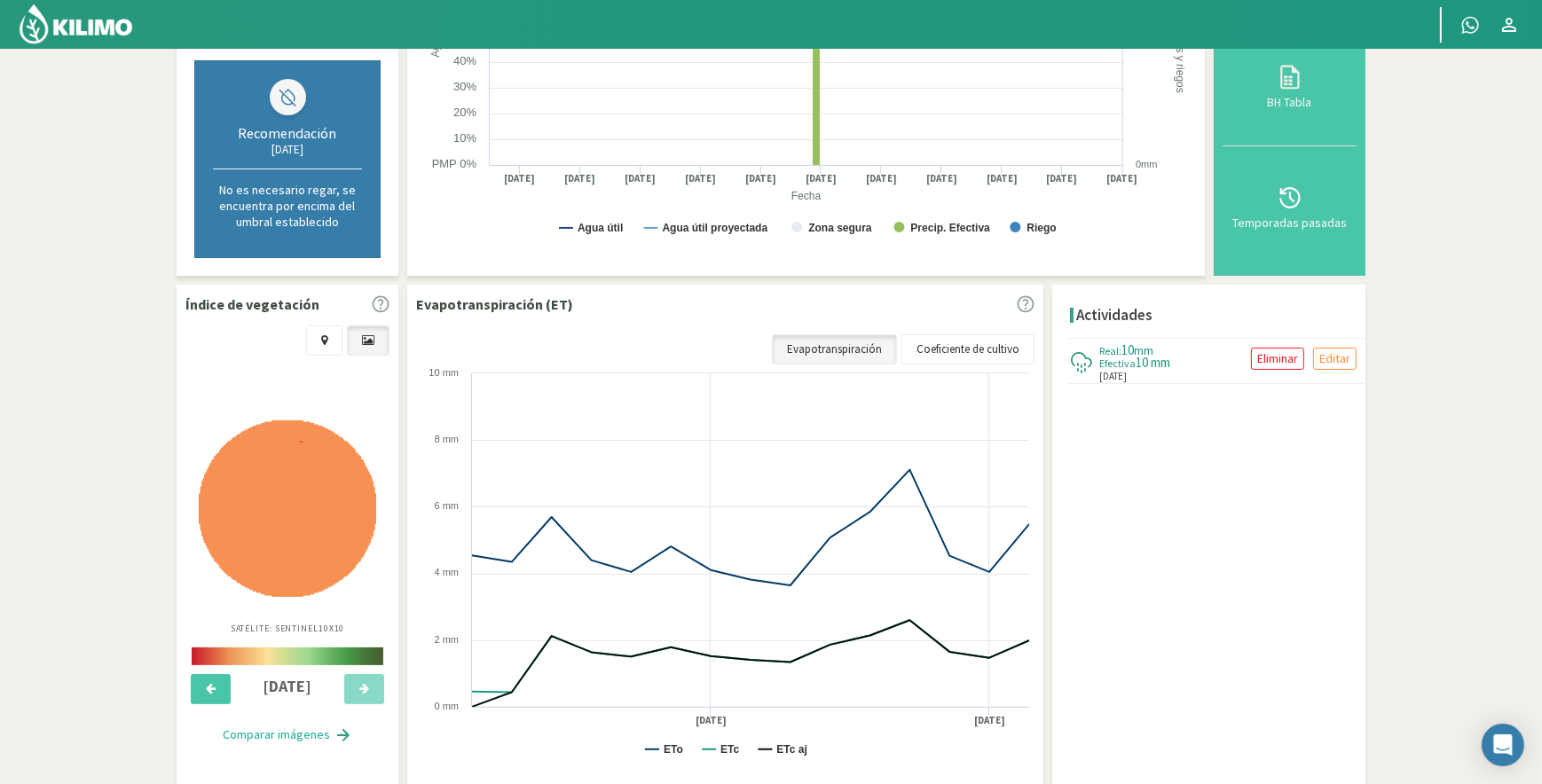
scroll to position [461, 0]
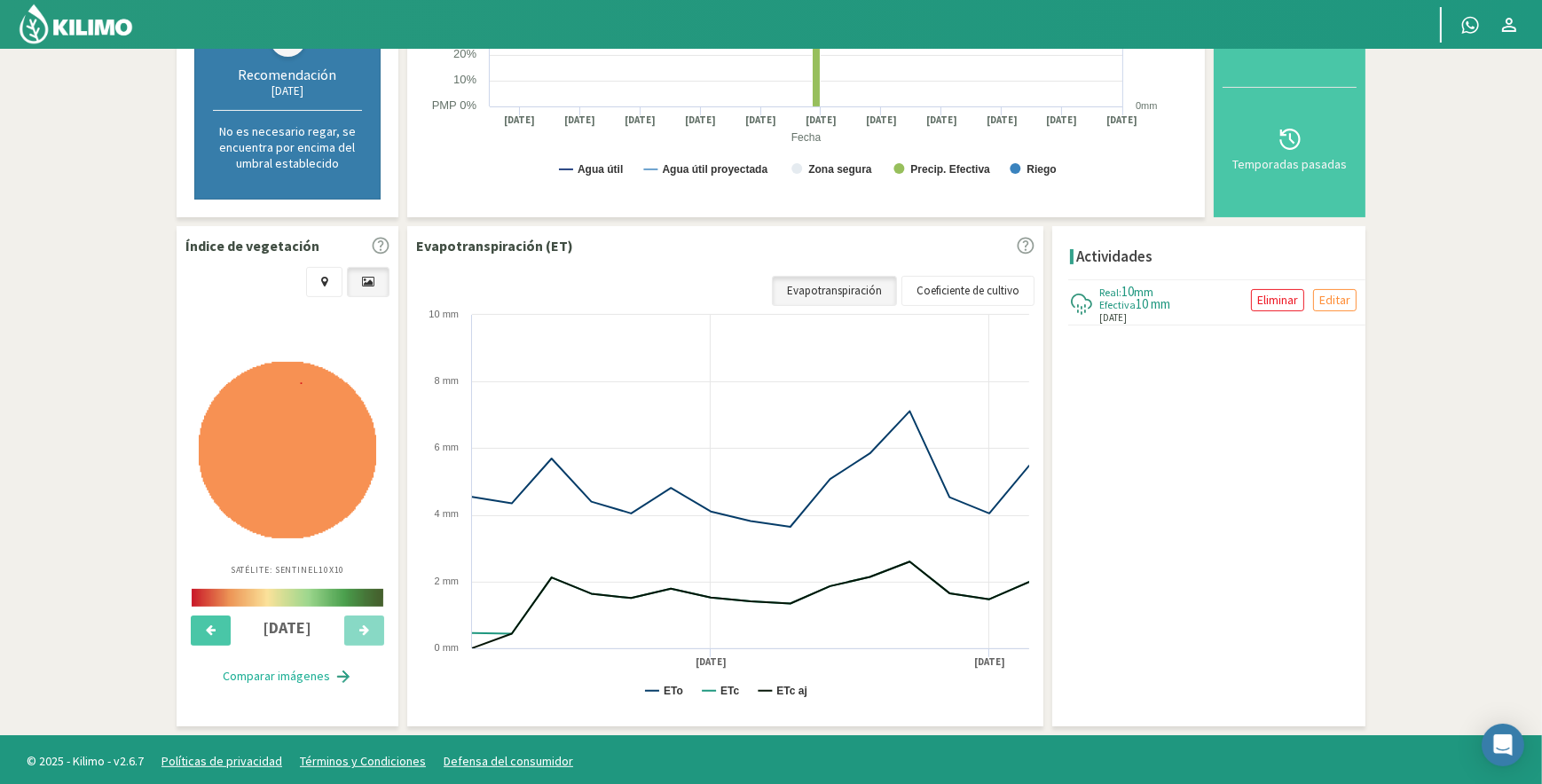
click at [92, 420] on section "Datos del sector Campo: [GEOGRAPHIC_DATA] Sector: C1 Cultivo Maiz 1° Precip. ac…" at bounding box center [771, 161] width 1542 height 1148
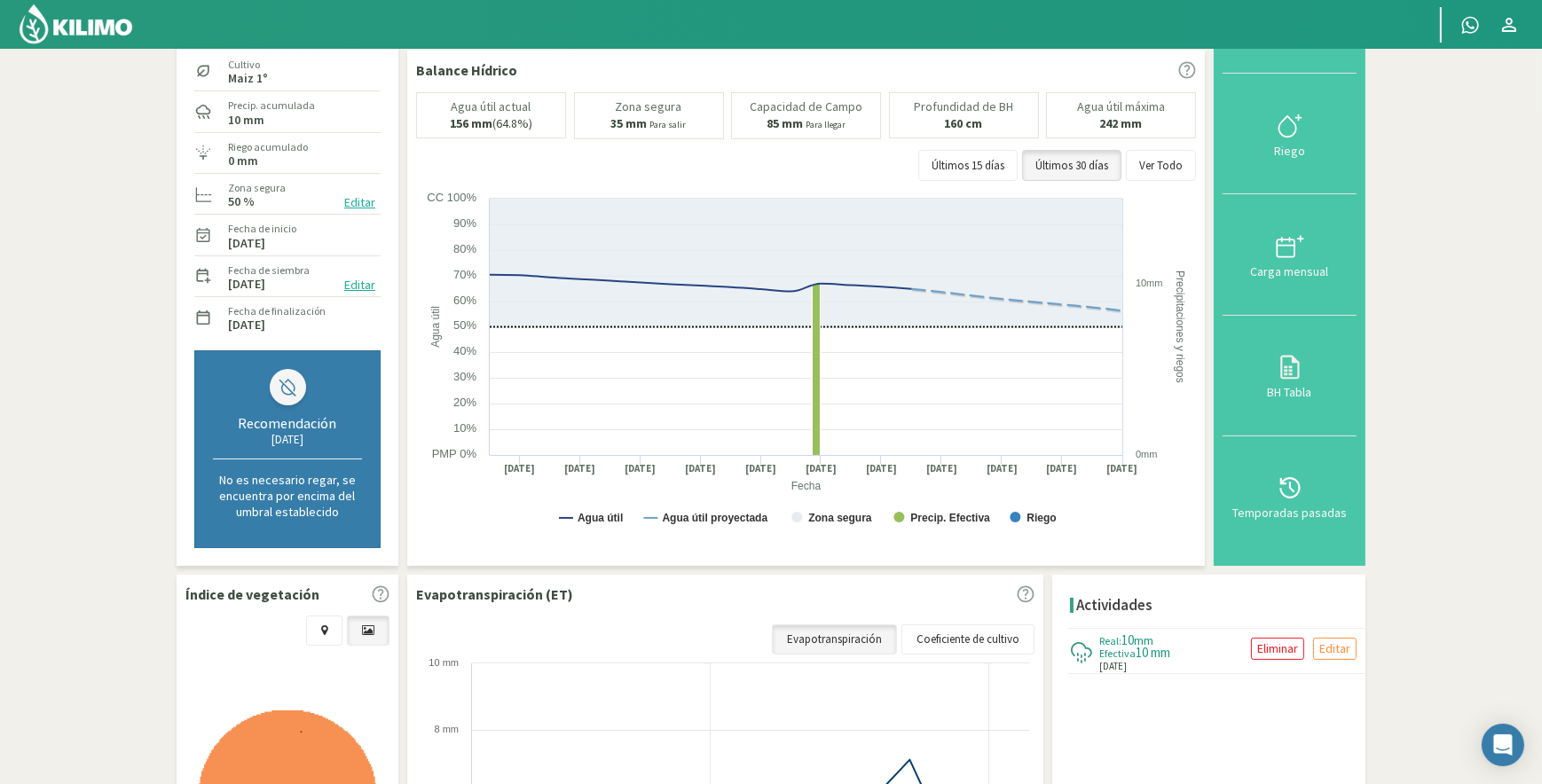
scroll to position [0, 0]
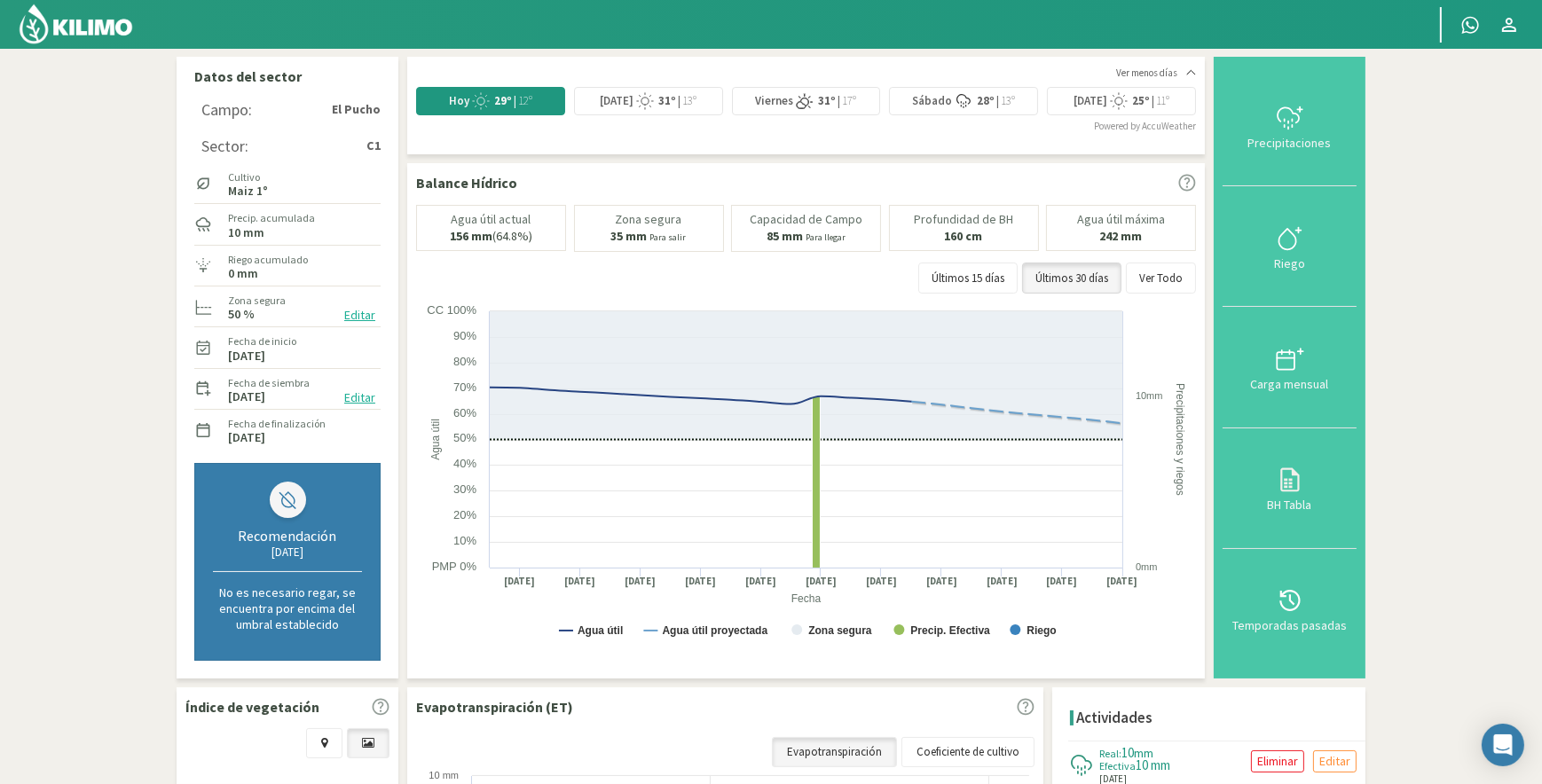
click at [60, 454] on section "Datos del sector Campo: [GEOGRAPHIC_DATA] Sector: C1 Cultivo Maiz 1° Precip. ac…" at bounding box center [771, 623] width 1542 height 1148
